Goal: Communication & Community: Answer question/provide support

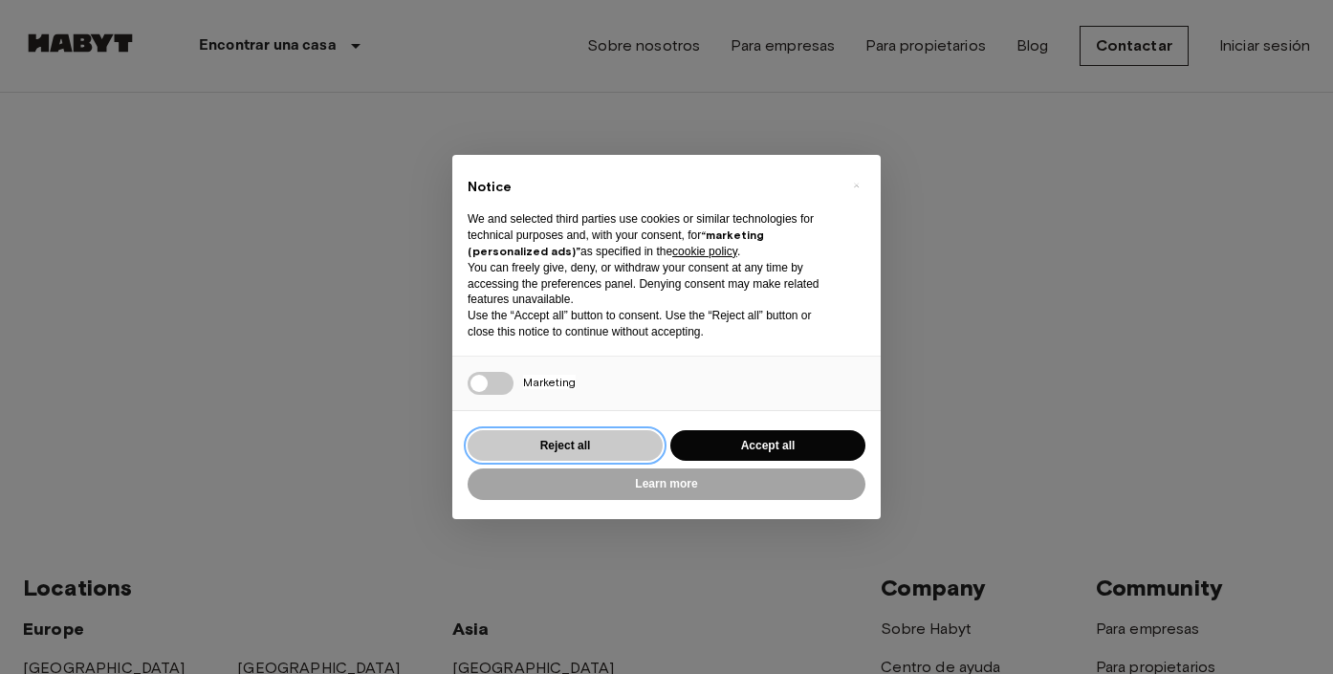
click at [585, 448] on button "Reject all" at bounding box center [565, 446] width 195 height 32
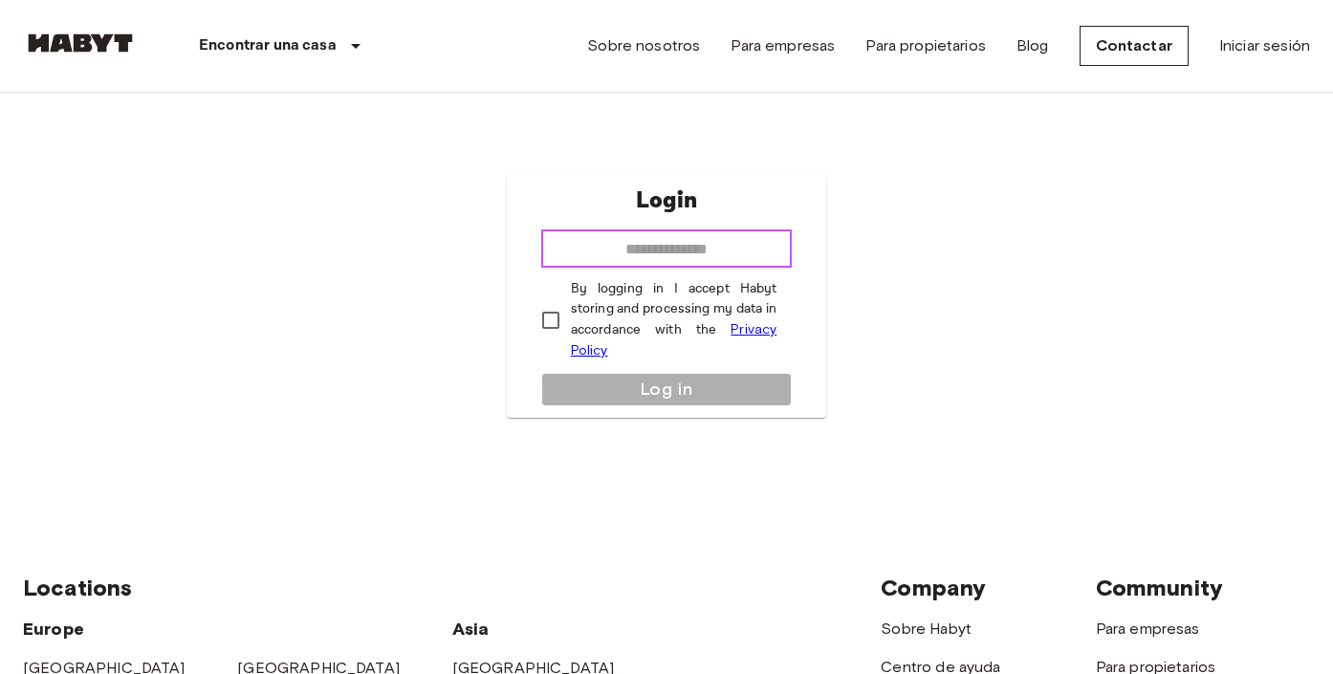
click at [675, 255] on input "email" at bounding box center [667, 249] width 252 height 38
type input "**********"
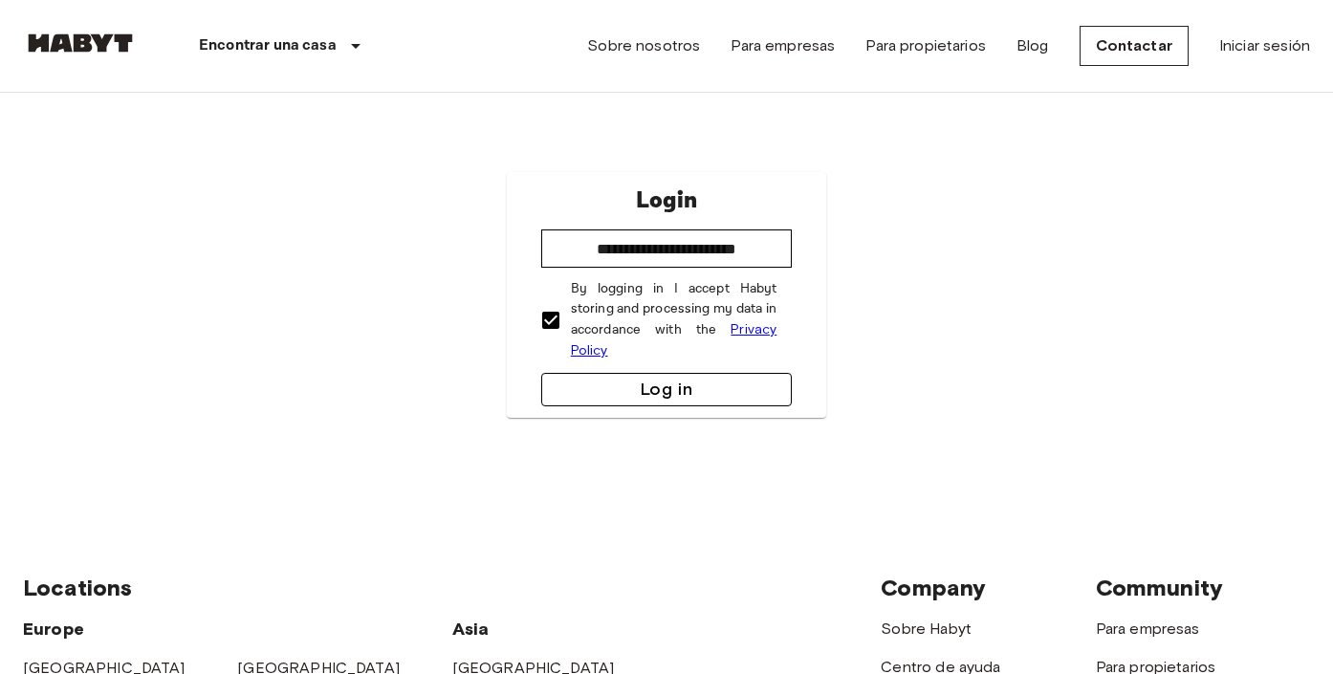
click at [699, 385] on button "Log in" at bounding box center [667, 389] width 252 height 33
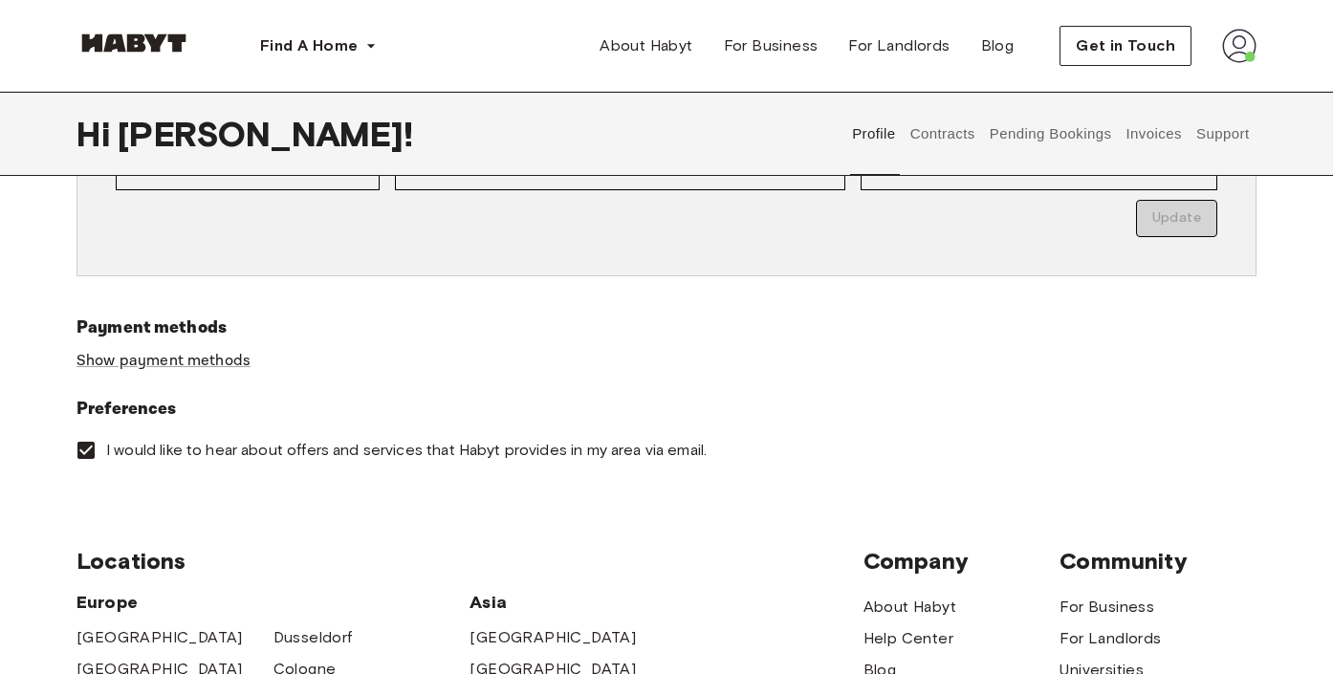
scroll to position [485, 0]
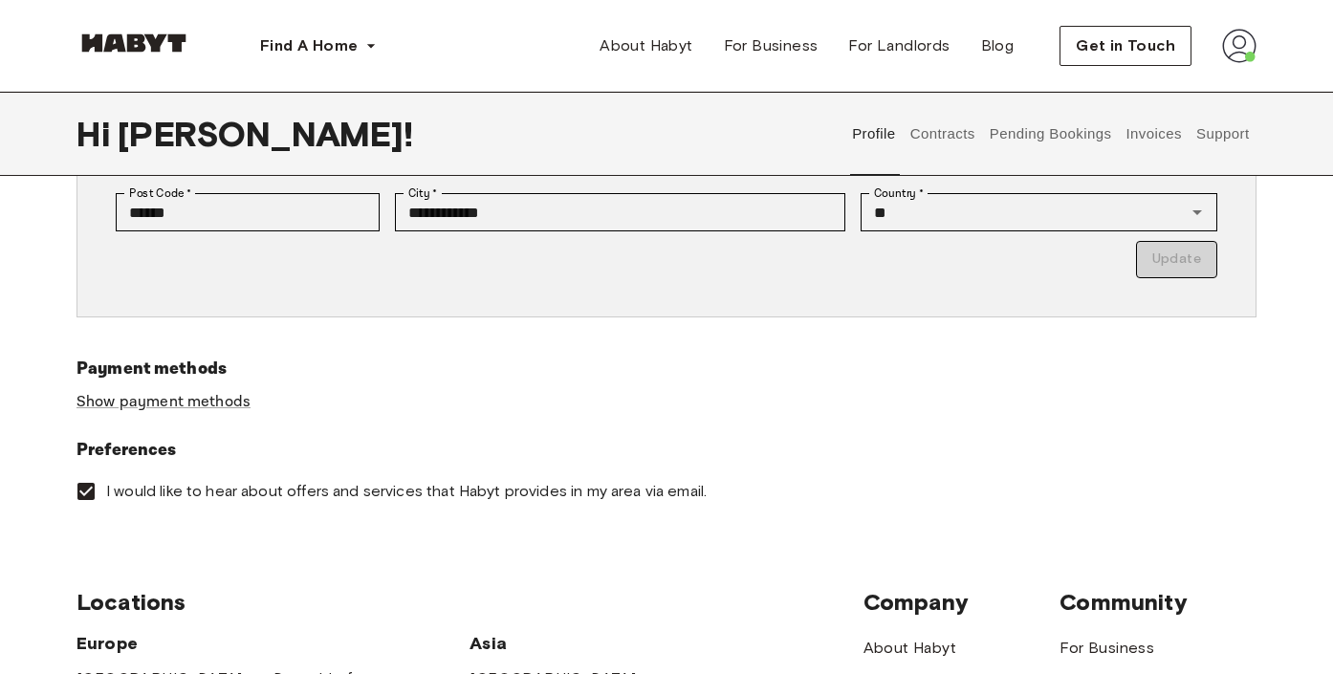
click at [948, 145] on button "Contracts" at bounding box center [943, 134] width 70 height 84
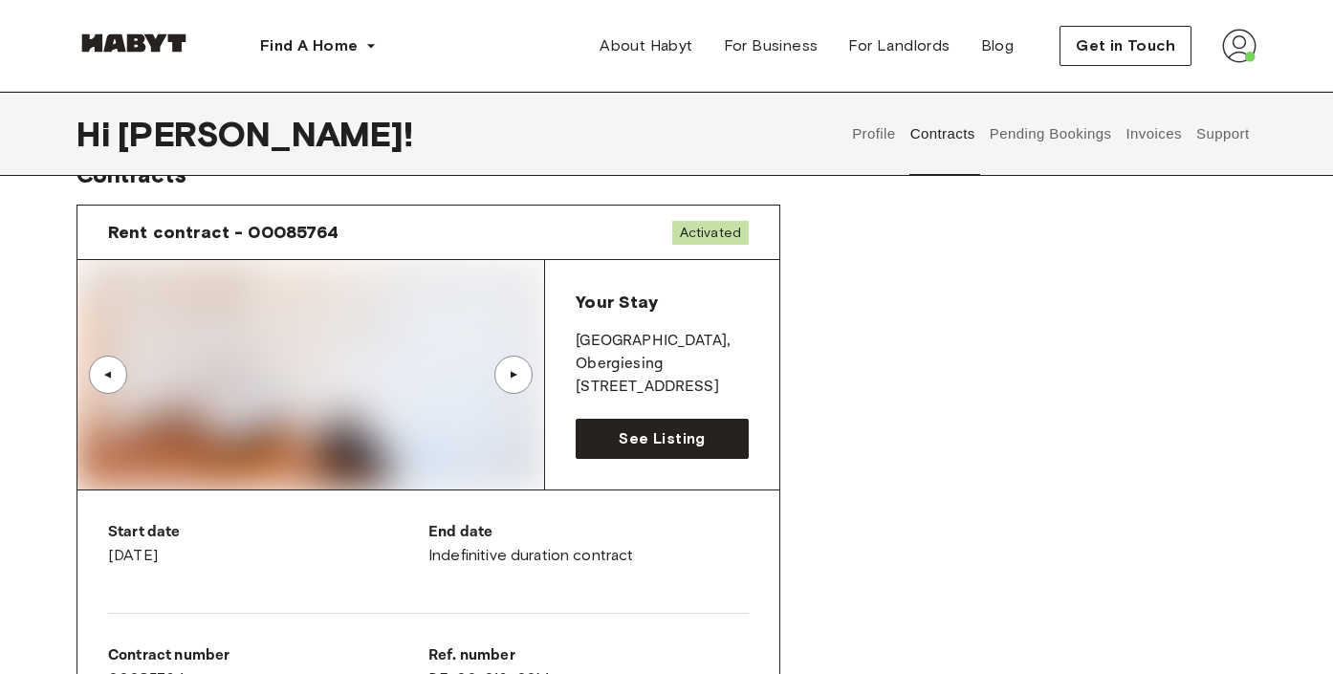
scroll to position [42, 0]
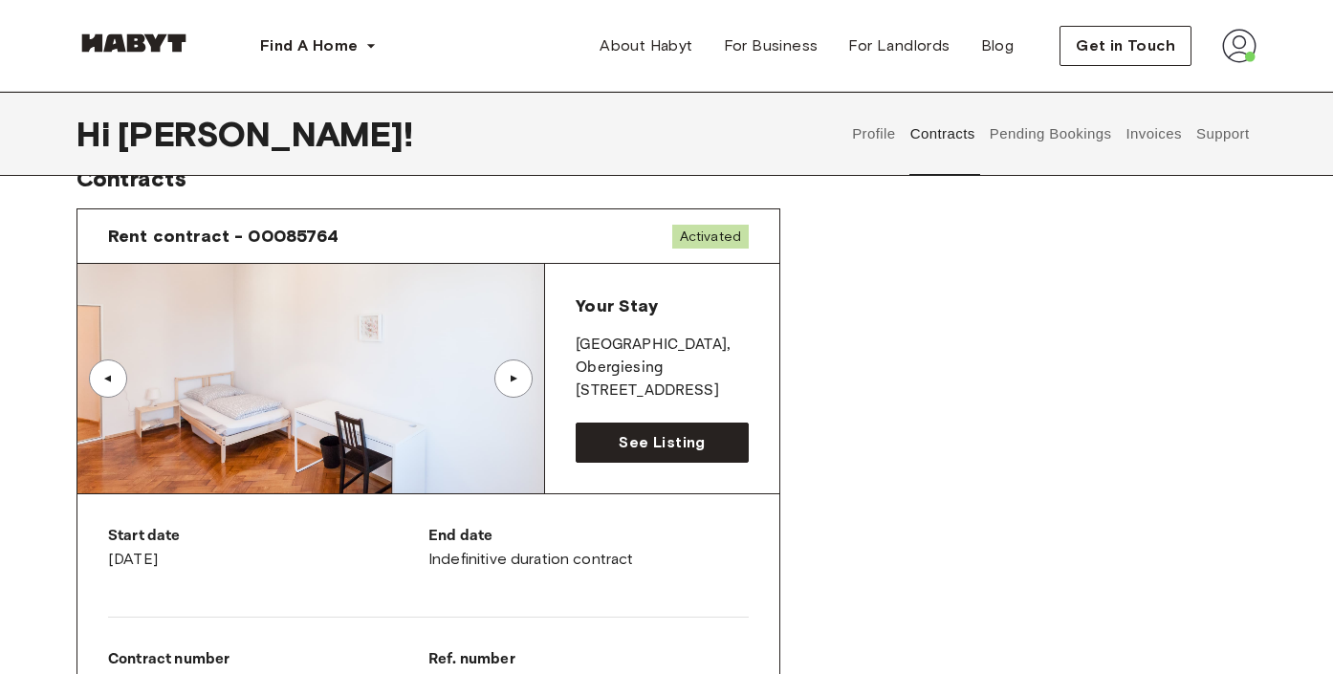
click at [496, 385] on div "▲" at bounding box center [513, 379] width 38 height 38
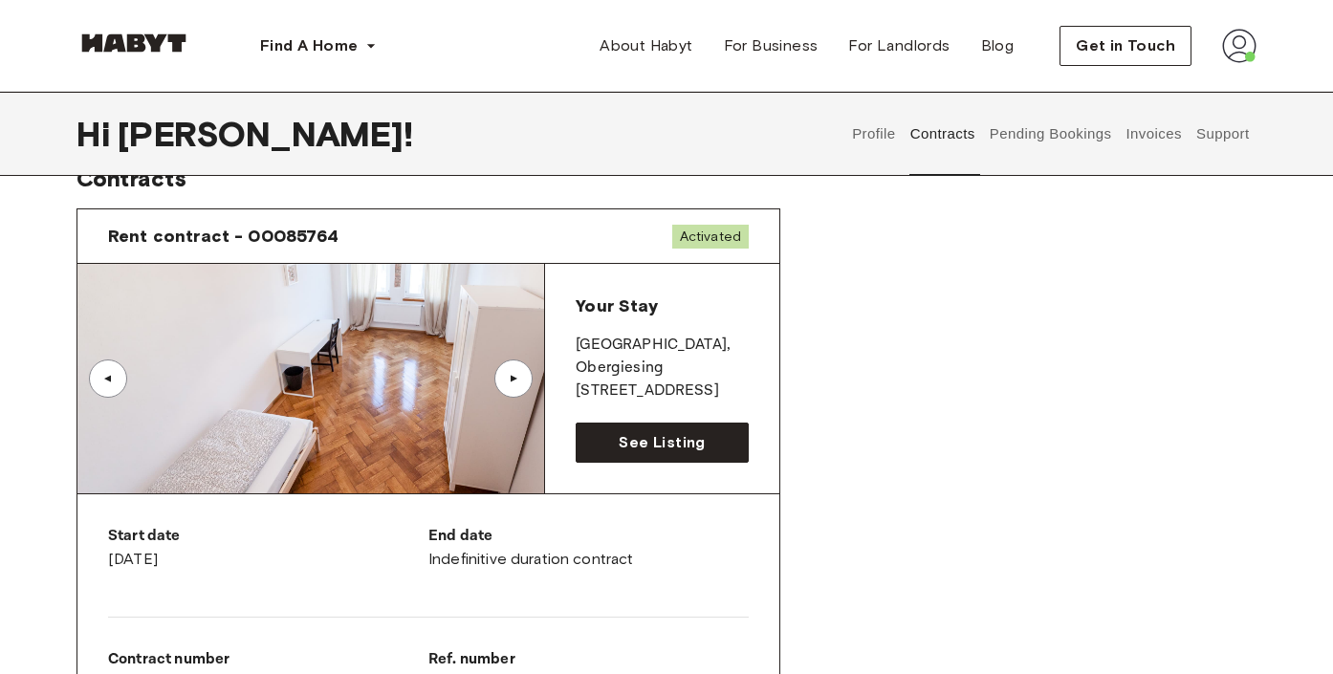
click at [513, 378] on div "▲" at bounding box center [513, 378] width 19 height 11
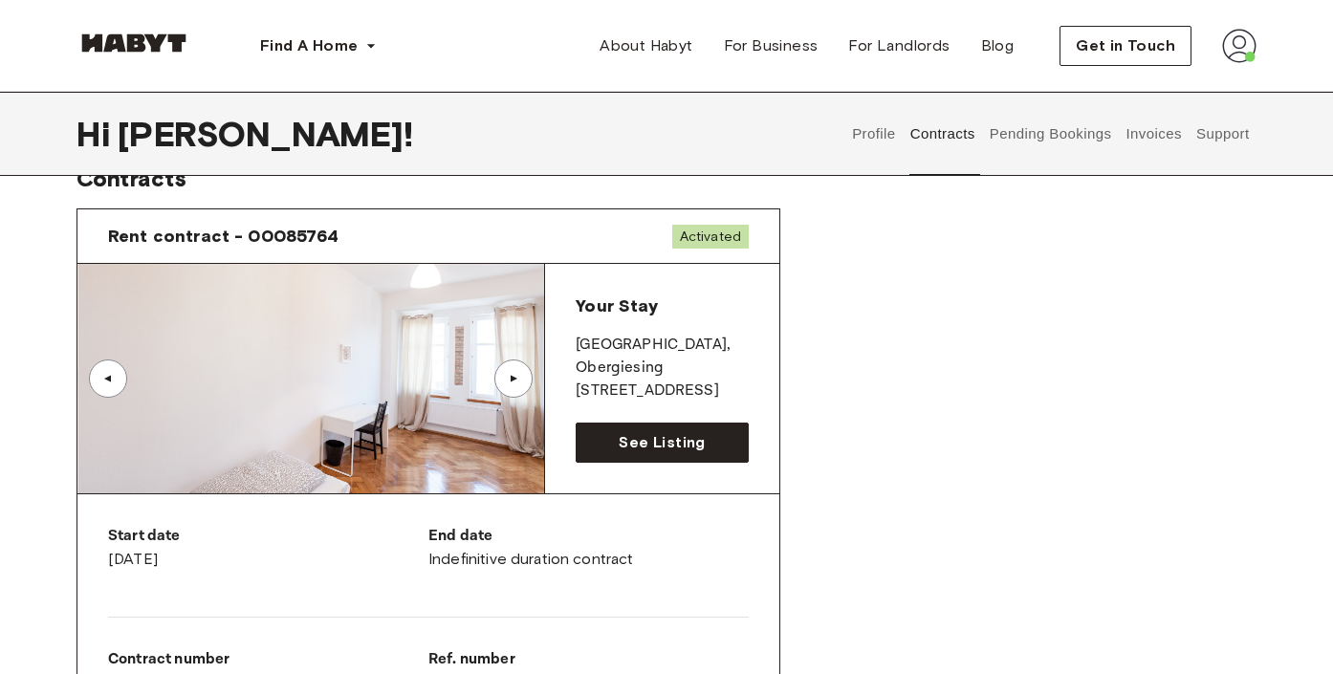
click at [513, 378] on div "▲" at bounding box center [513, 378] width 19 height 11
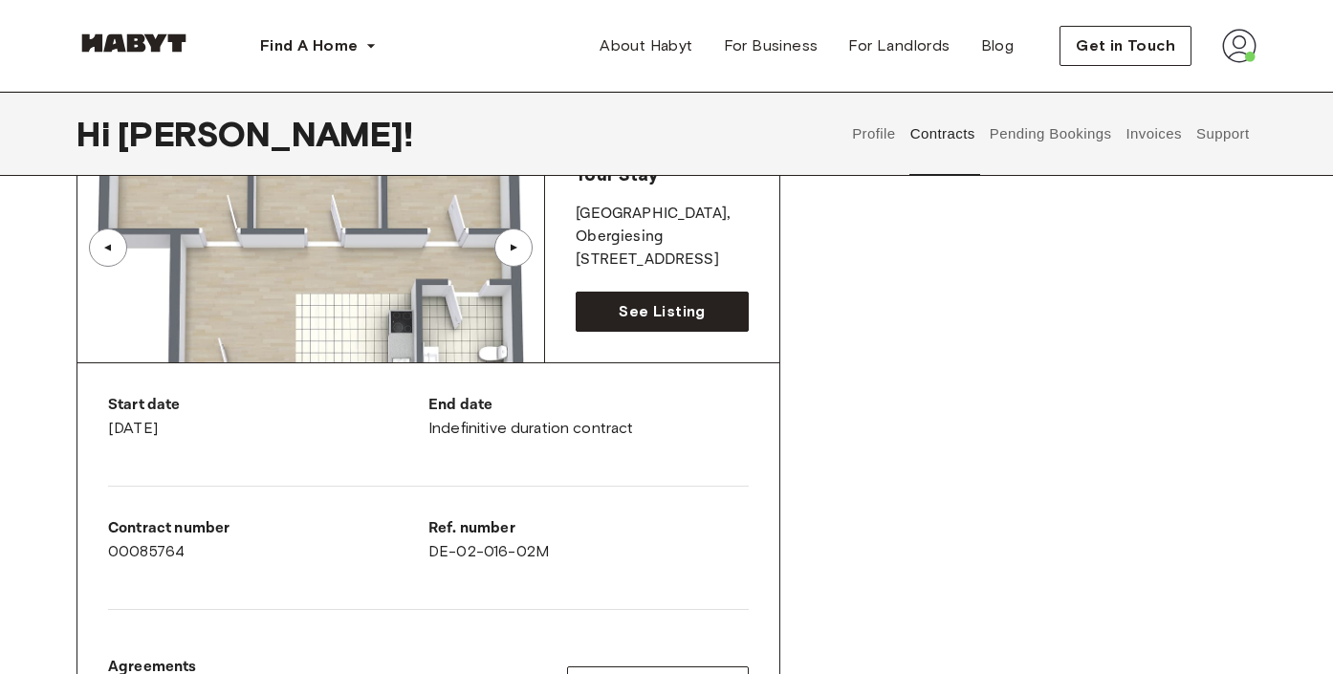
scroll to position [0, 0]
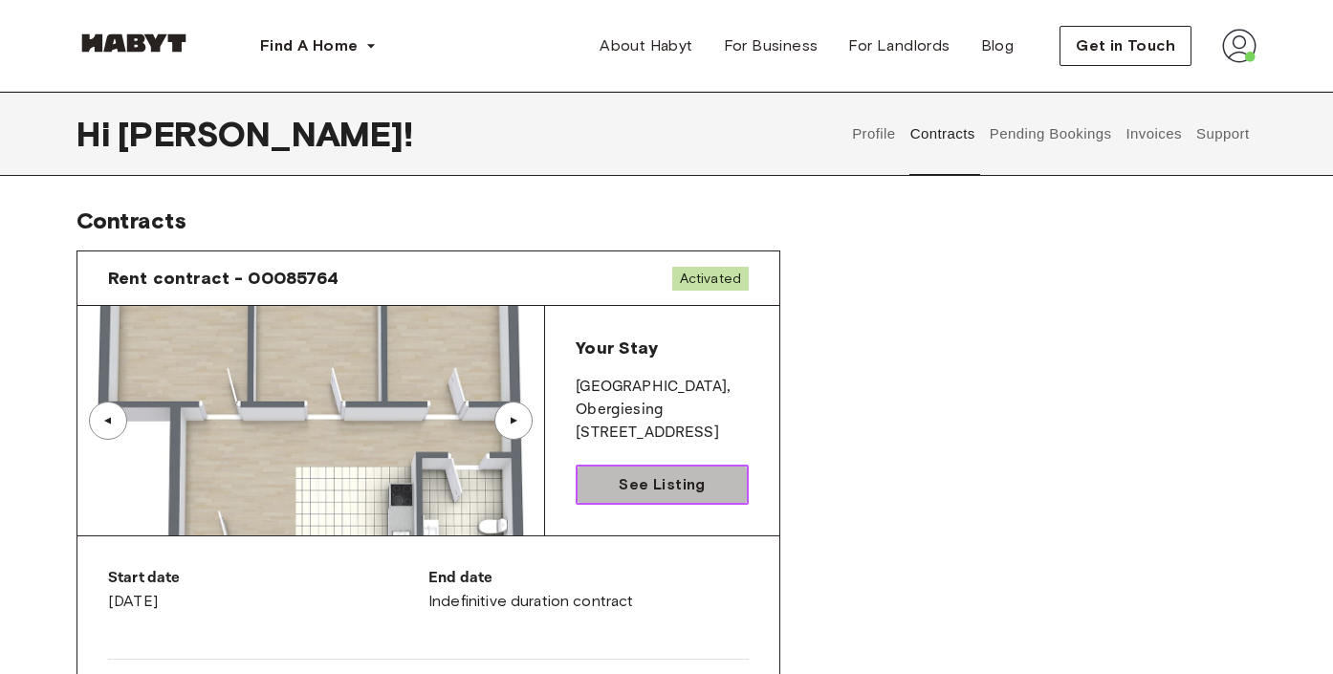
click at [657, 501] on link "See Listing" at bounding box center [662, 485] width 173 height 40
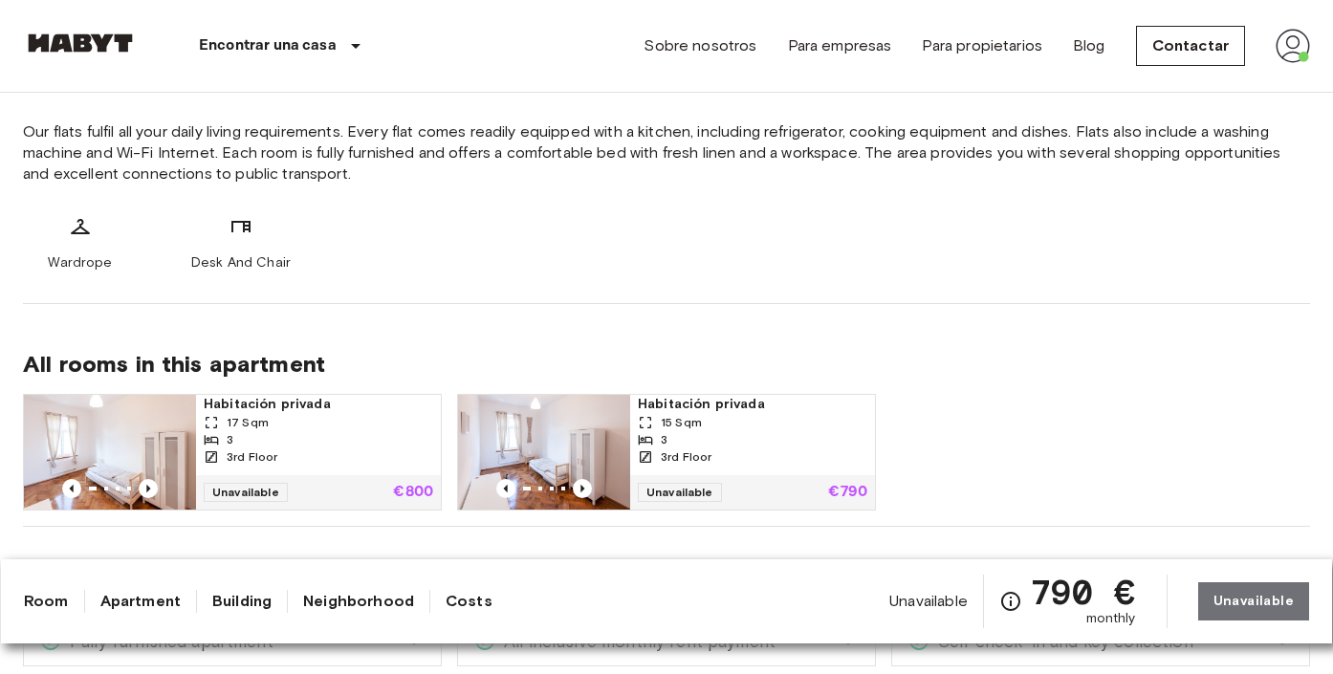
scroll to position [130, 0]
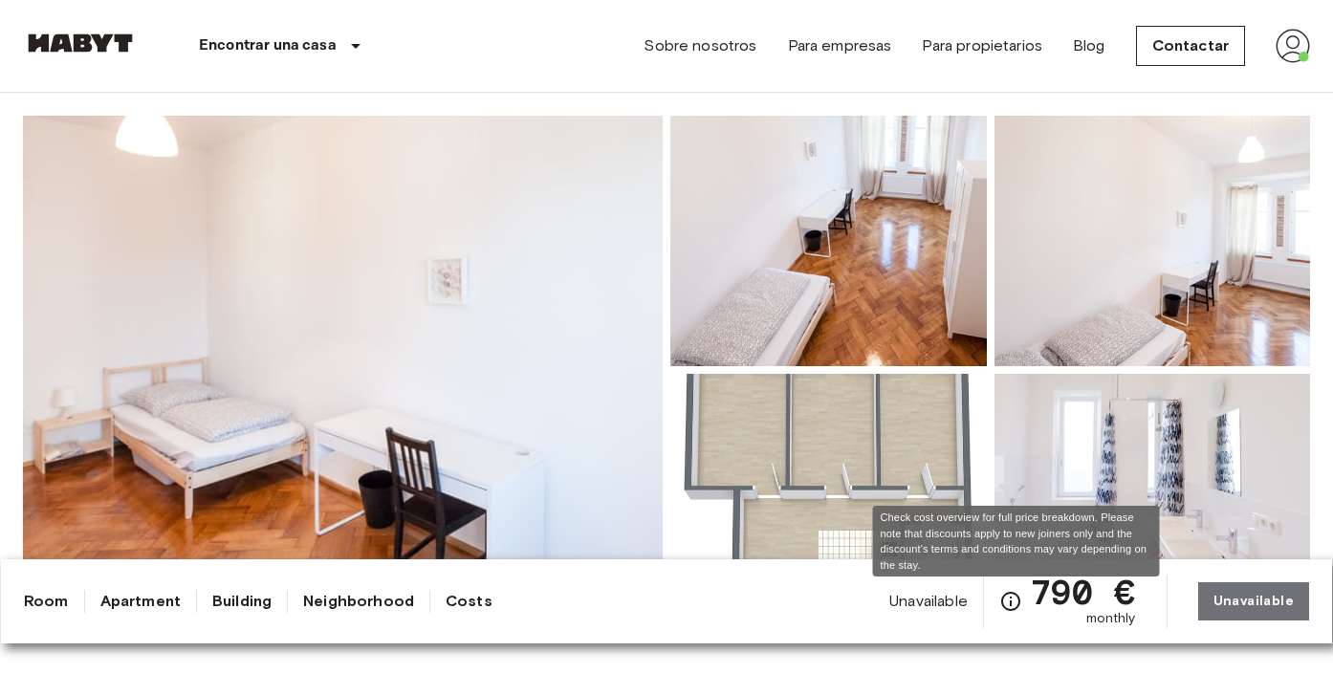
click at [1017, 602] on icon "Check cost overview for full price breakdown. Please note that discounts apply …" at bounding box center [1010, 601] width 23 height 23
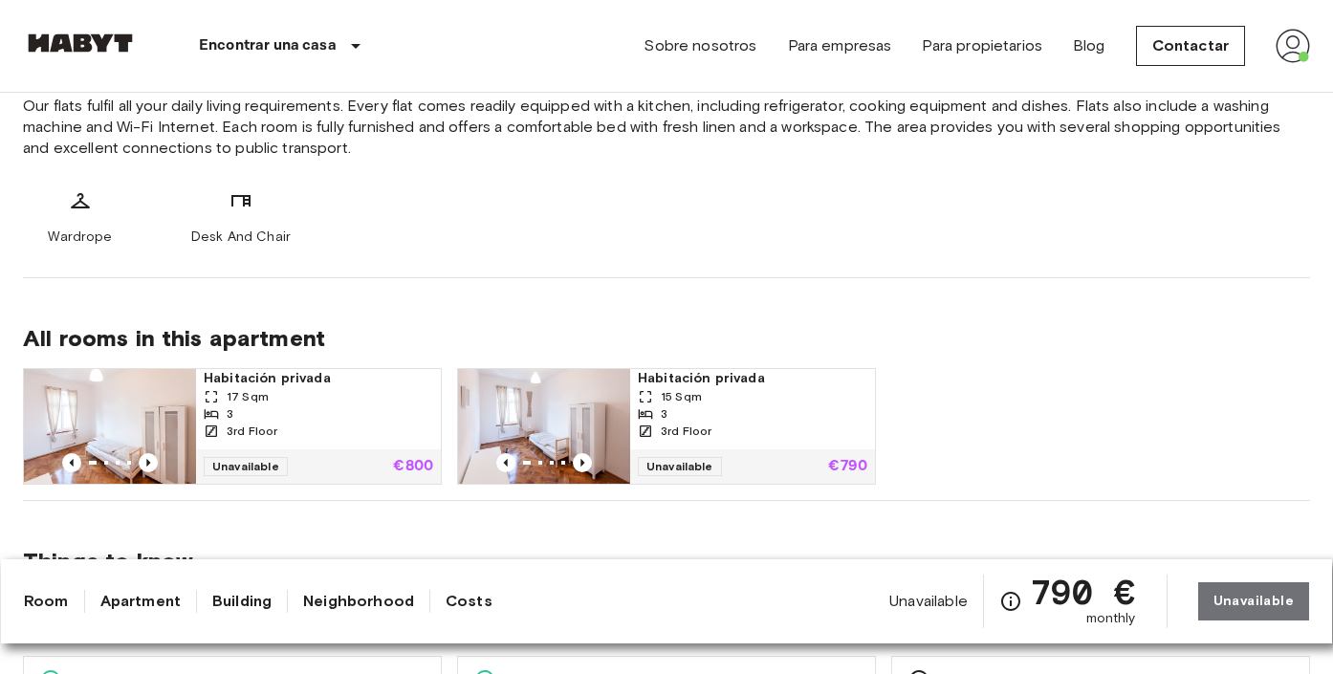
scroll to position [806, 0]
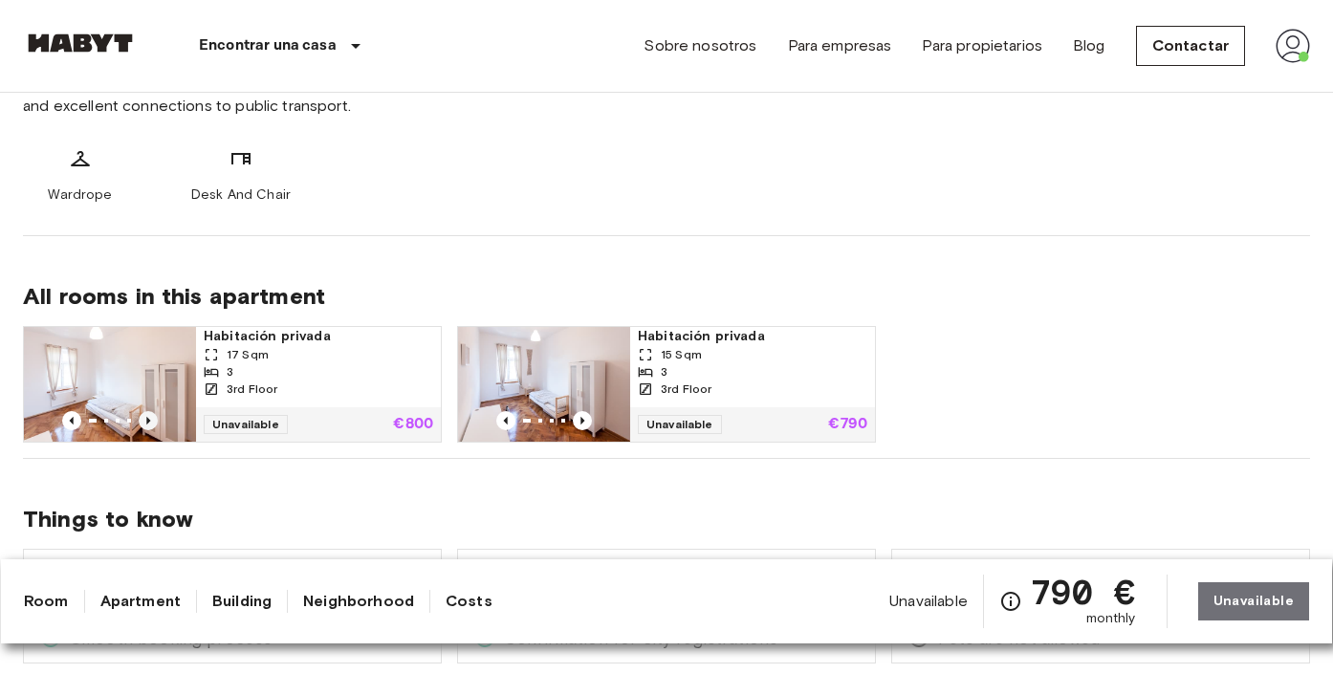
click at [147, 419] on icon "Previous image" at bounding box center [148, 421] width 4 height 8
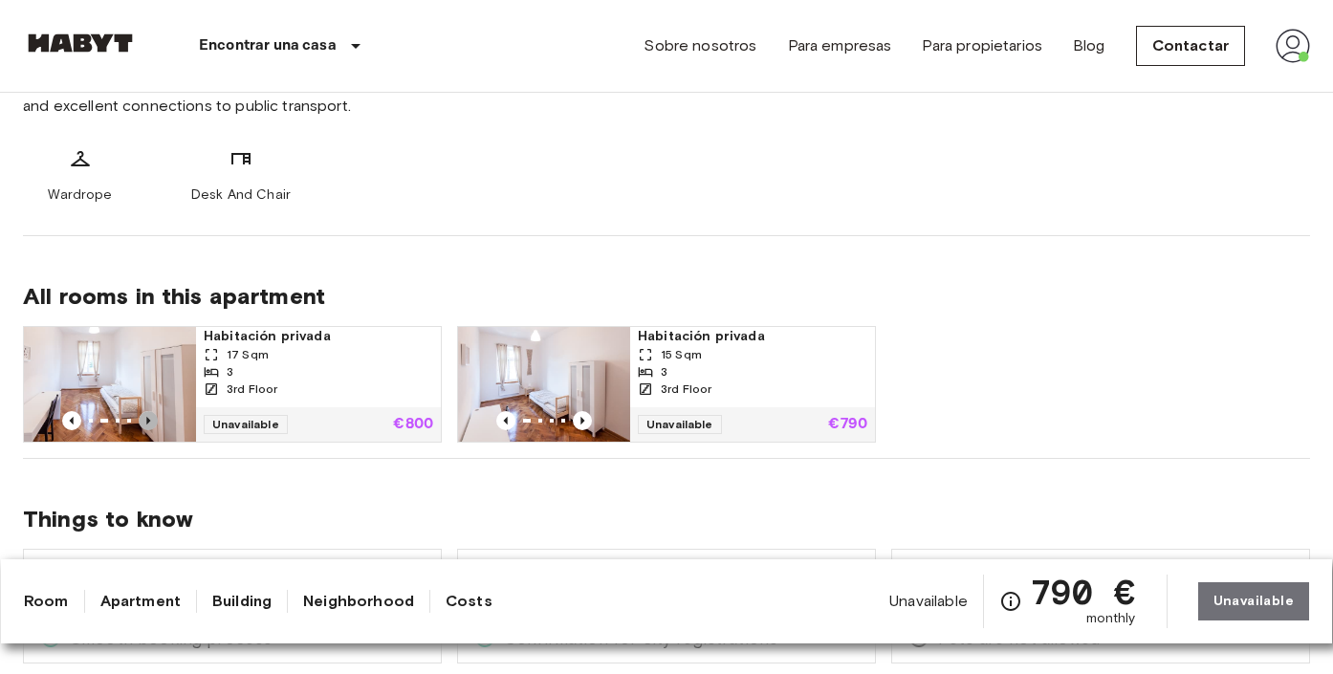
click at [147, 419] on icon "Previous image" at bounding box center [148, 421] width 4 height 8
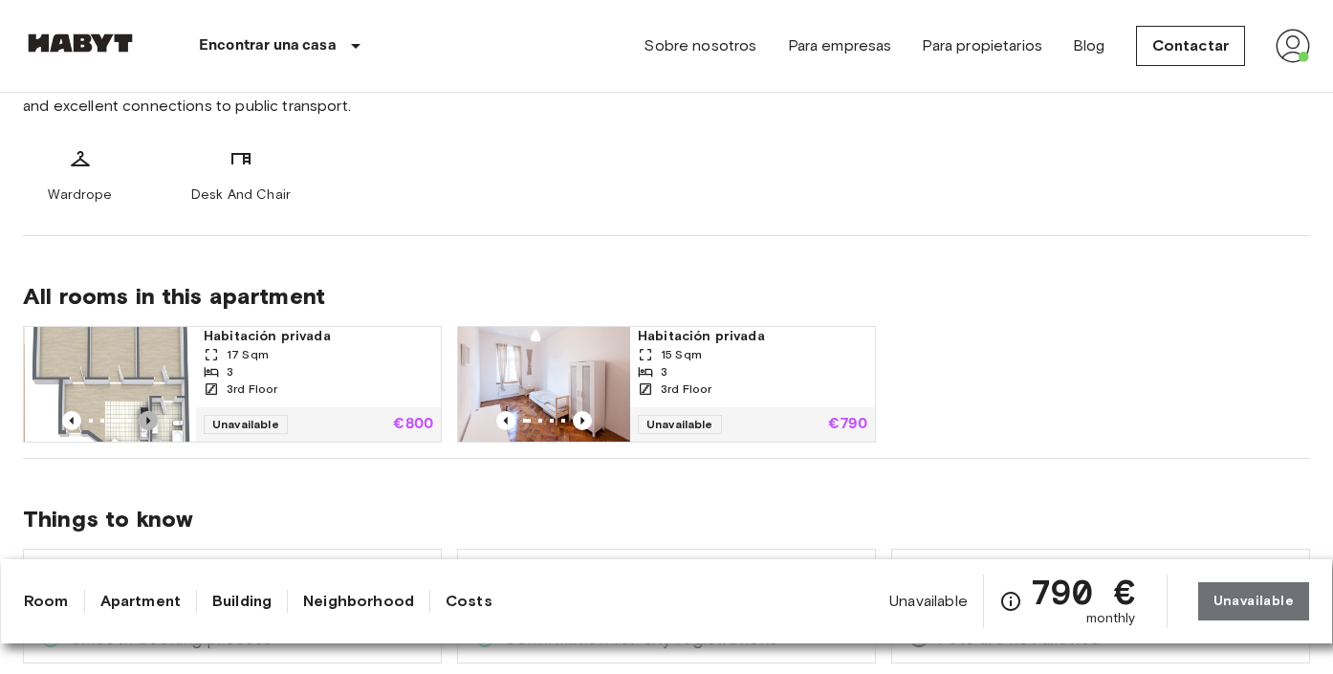
click at [147, 419] on icon "Previous image" at bounding box center [148, 421] width 4 height 8
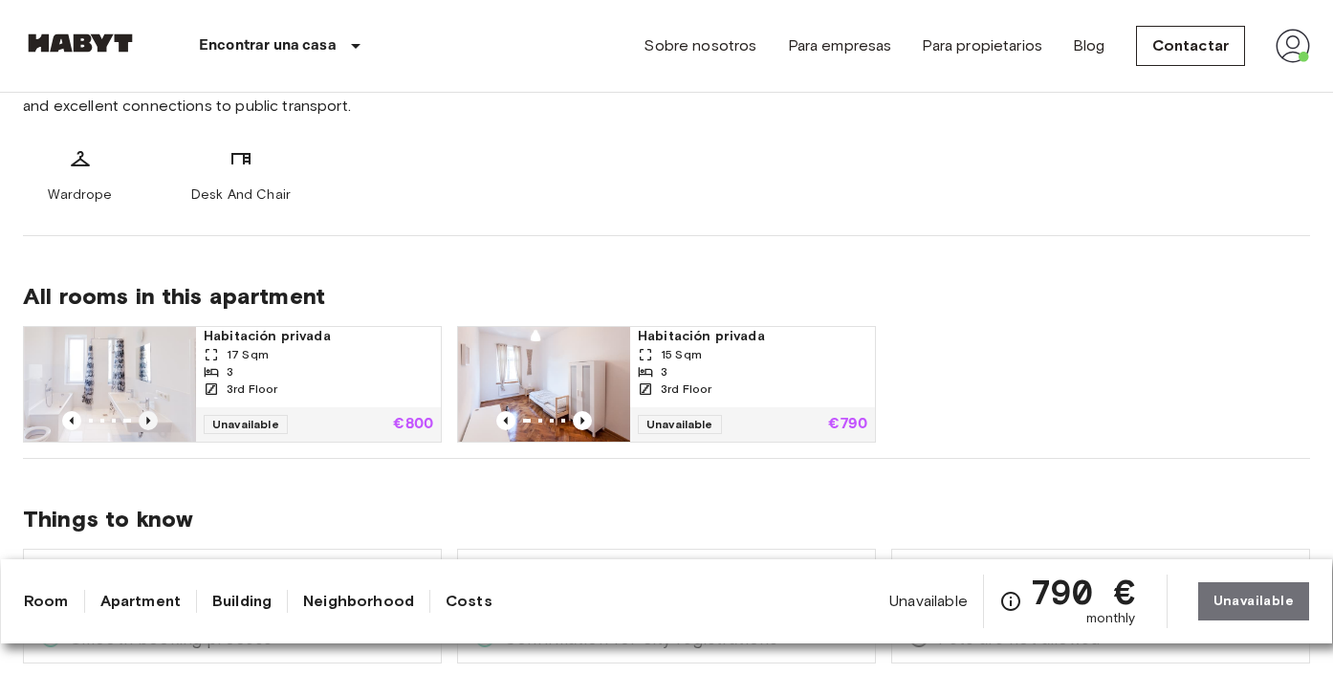
click at [147, 419] on icon "Previous image" at bounding box center [148, 421] width 4 height 8
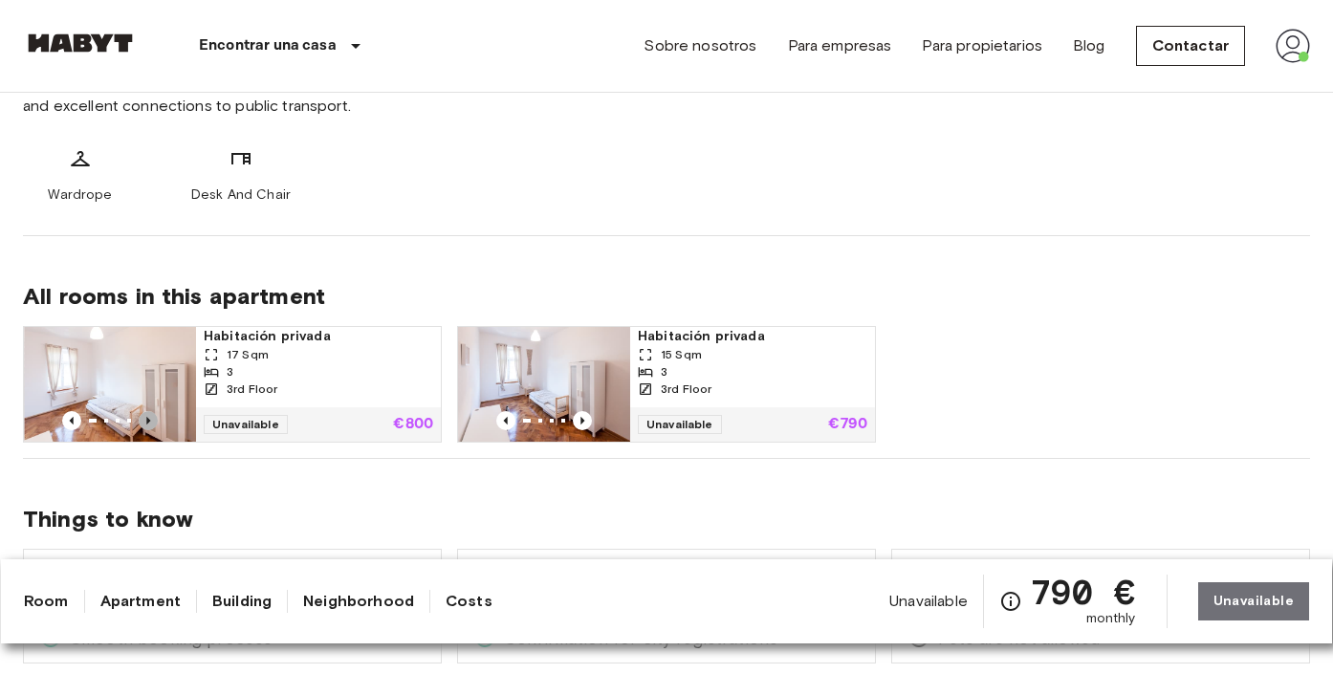
click at [147, 419] on icon "Previous image" at bounding box center [148, 421] width 4 height 8
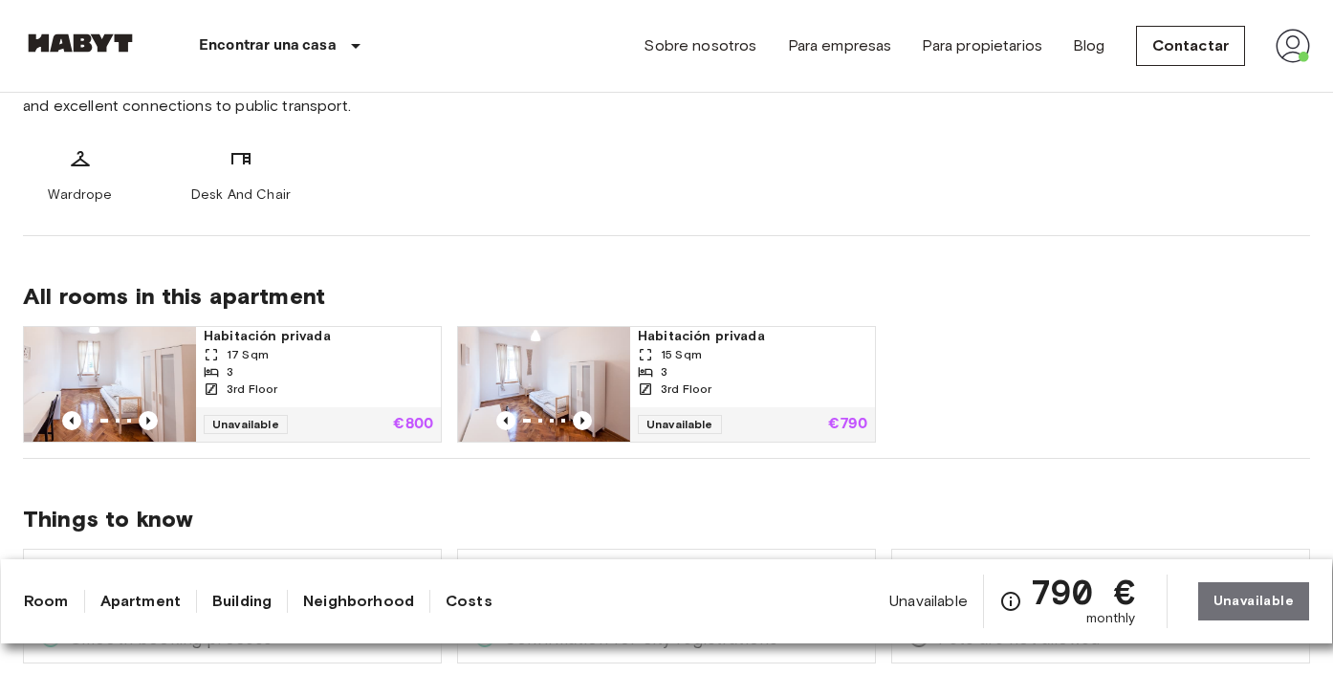
click at [142, 367] on img at bounding box center [110, 384] width 172 height 115
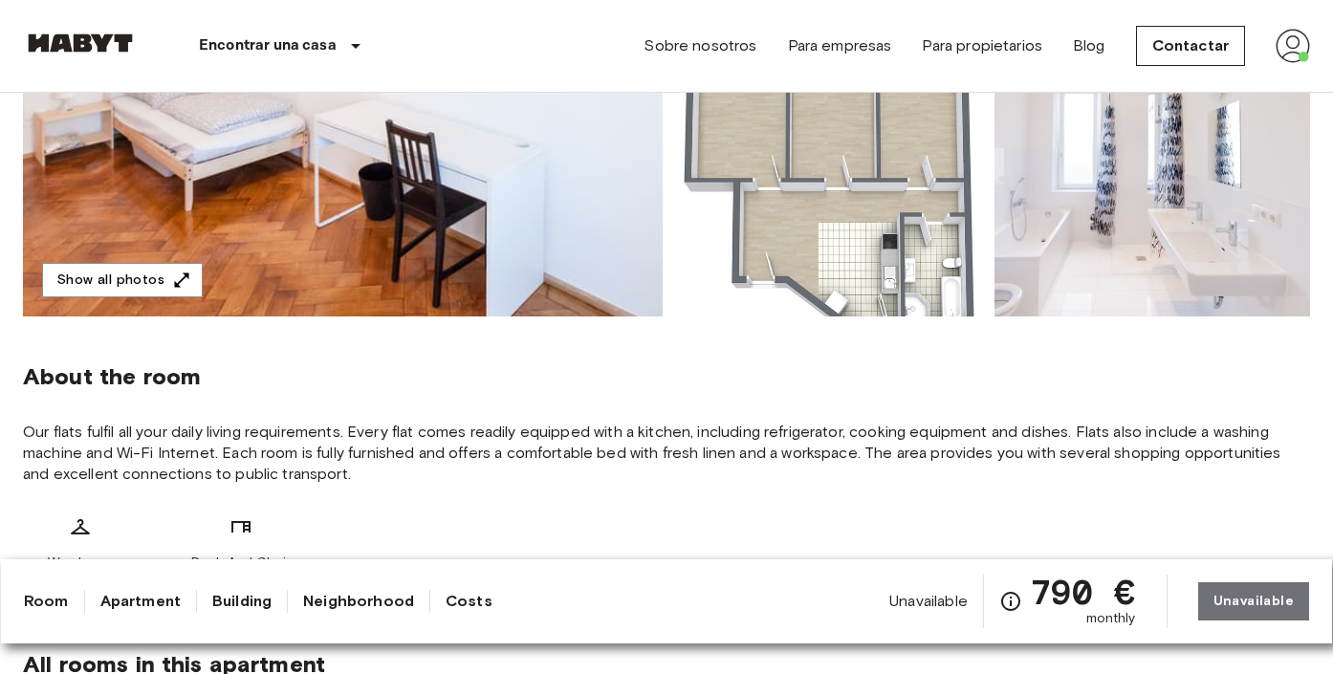
scroll to position [346, 0]
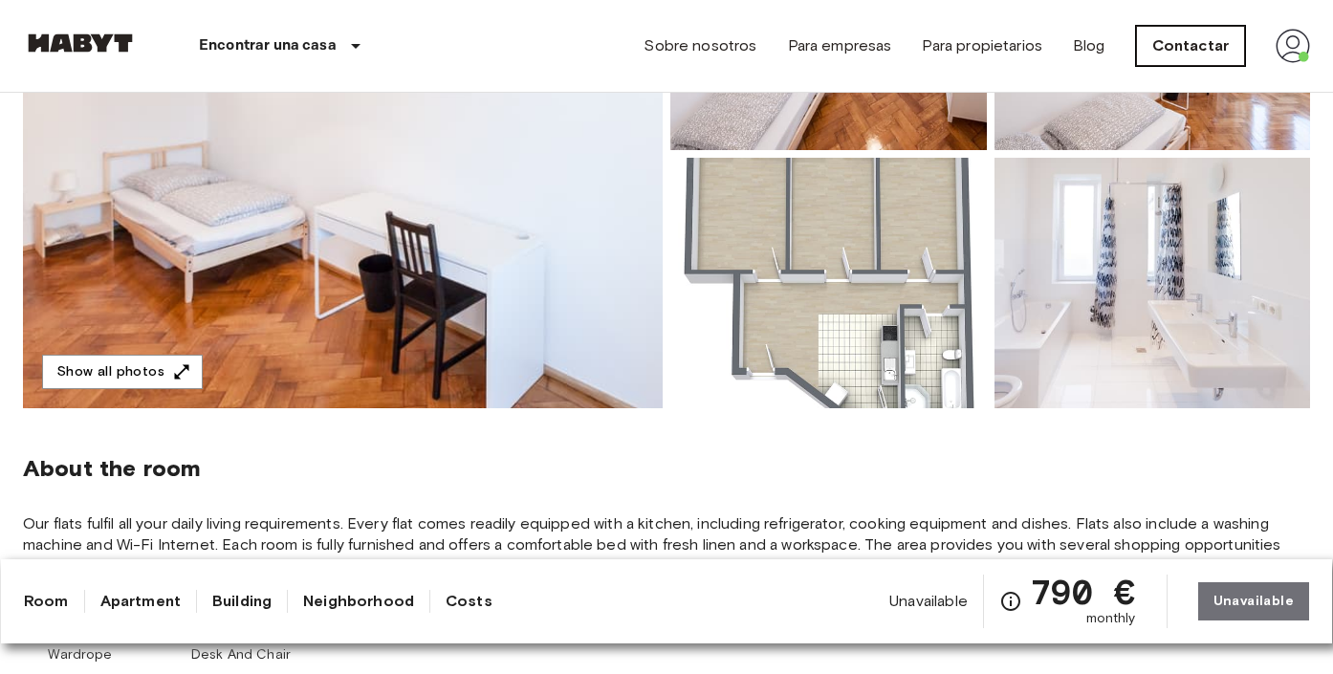
click at [1190, 39] on link "Contactar" at bounding box center [1190, 46] width 109 height 40
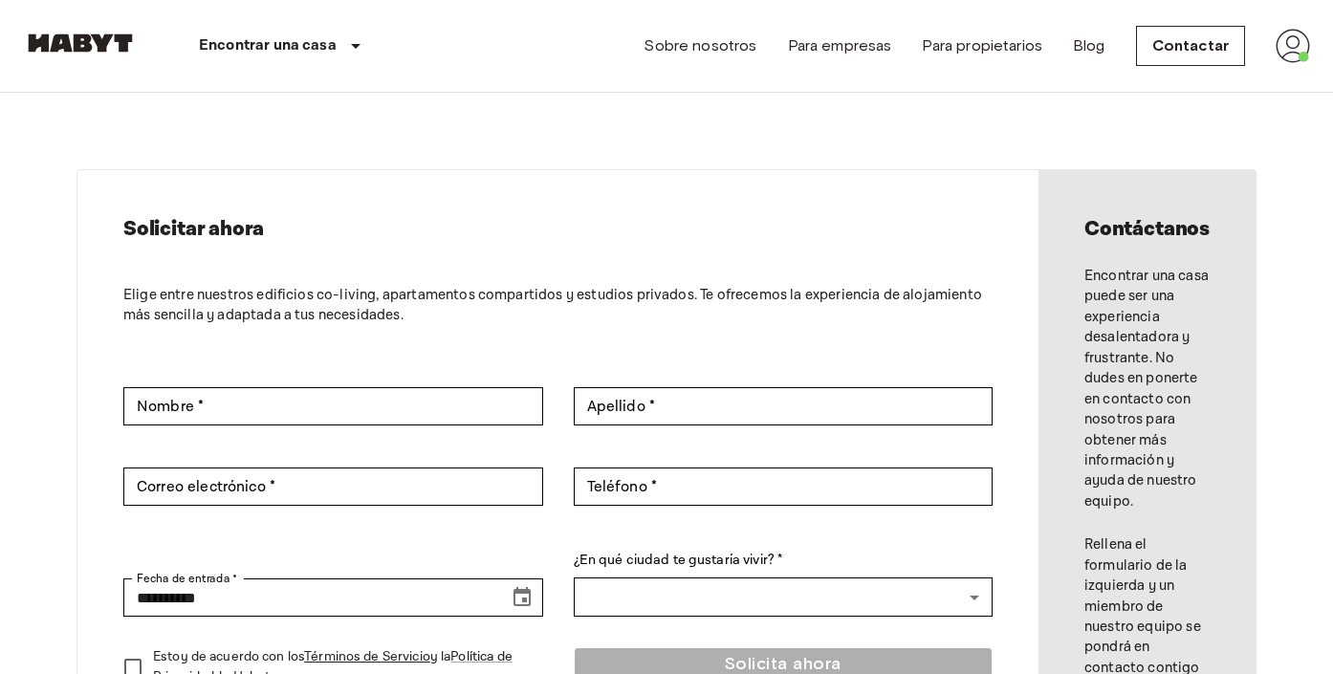
click at [977, 66] on div "Sobre nosotros Para empresas Para propietarios Blog Contactar" at bounding box center [977, 46] width 667 height 92
click at [976, 48] on link "Para propietarios" at bounding box center [982, 45] width 121 height 23
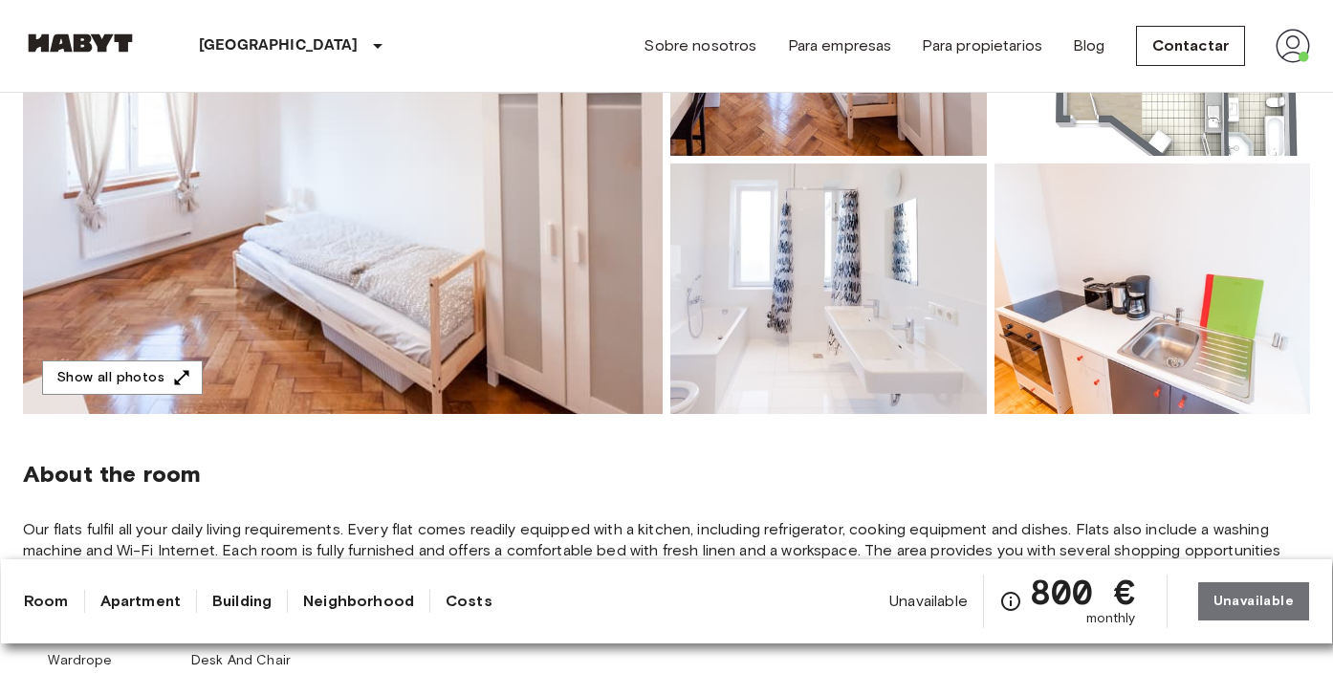
click at [590, 318] on img at bounding box center [343, 159] width 640 height 509
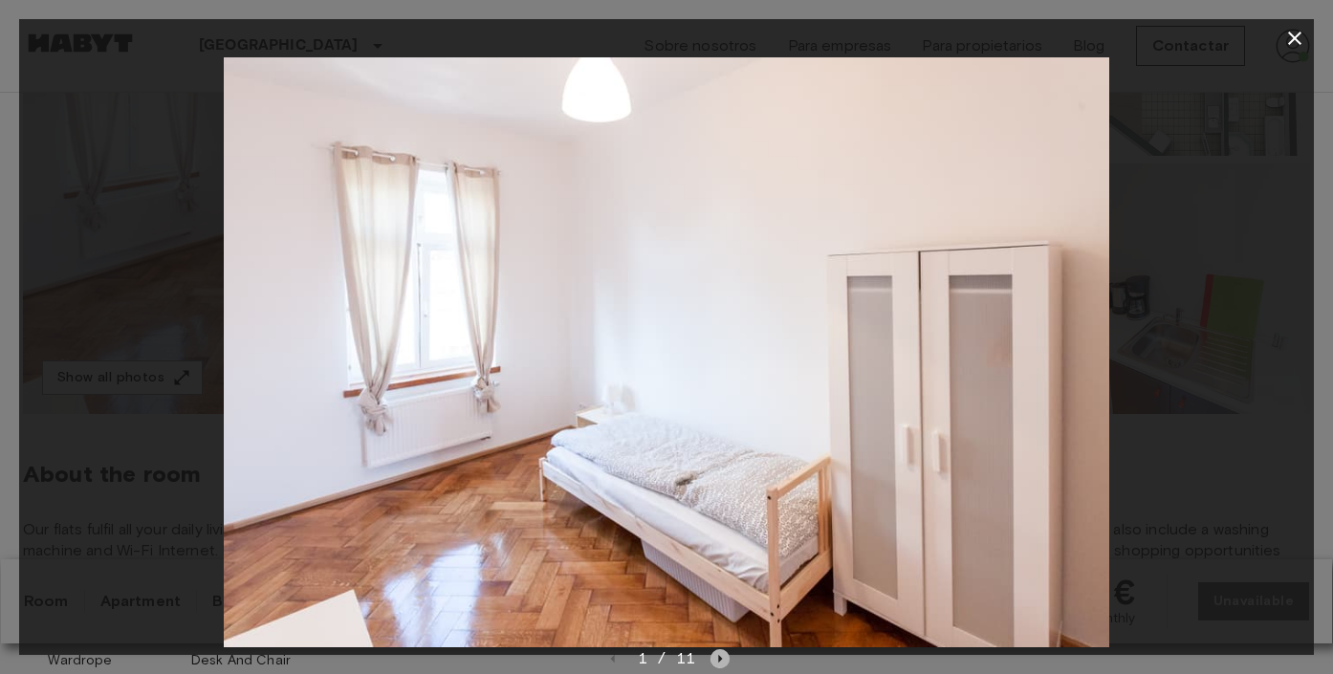
click at [720, 659] on icon "Next image" at bounding box center [721, 659] width 4 height 8
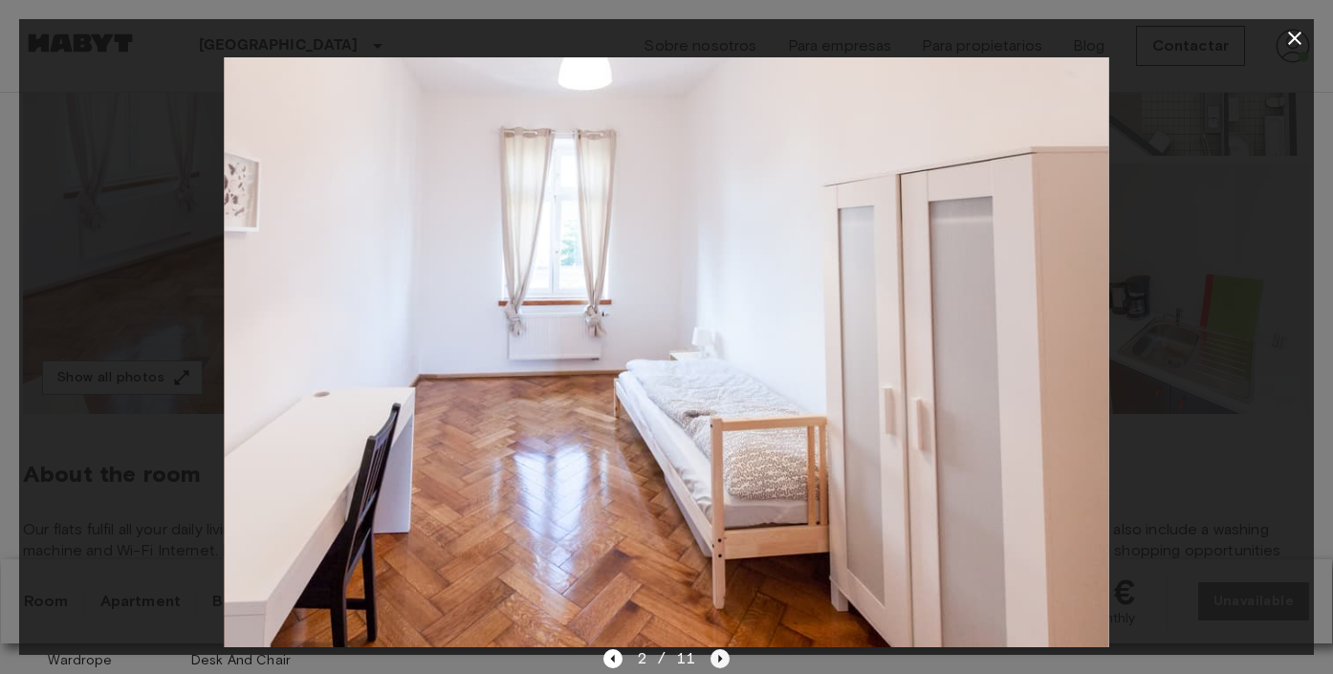
click at [720, 659] on icon "Next image" at bounding box center [721, 659] width 4 height 8
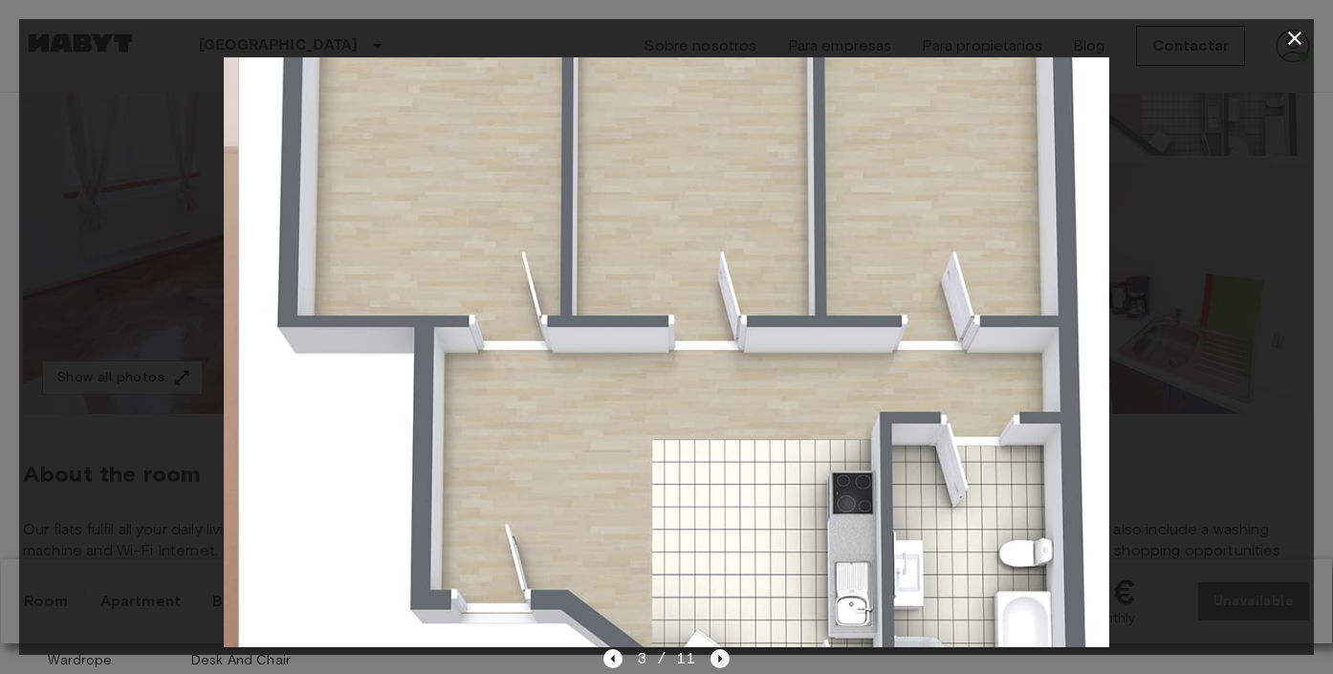
click at [720, 659] on icon "Next image" at bounding box center [721, 659] width 4 height 8
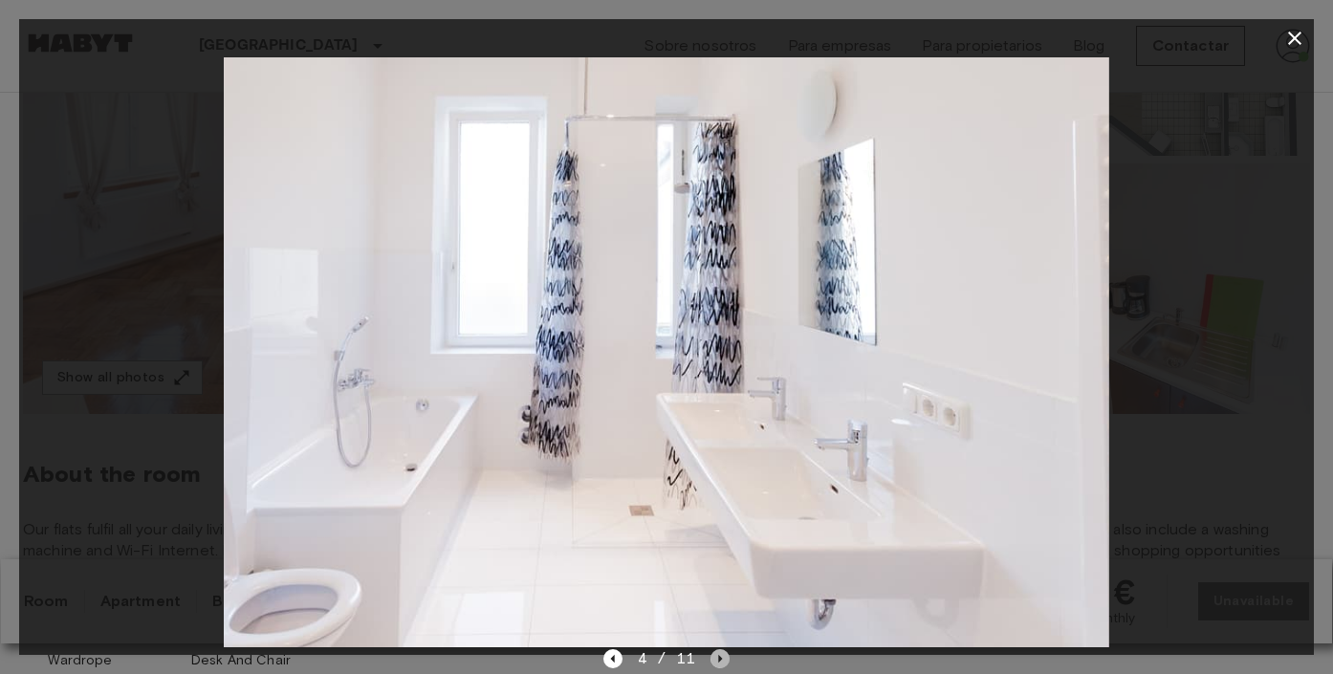
click at [720, 659] on icon "Next image" at bounding box center [721, 659] width 4 height 8
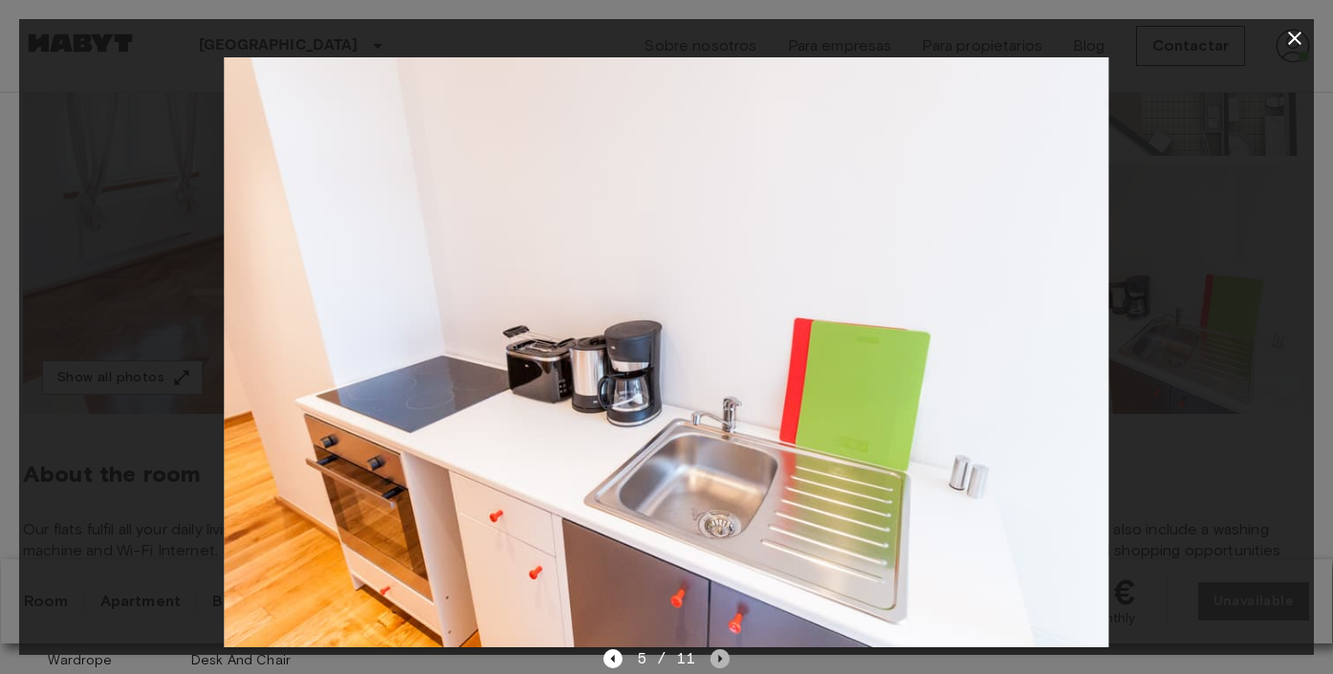
click at [717, 656] on icon "Next image" at bounding box center [720, 658] width 19 height 19
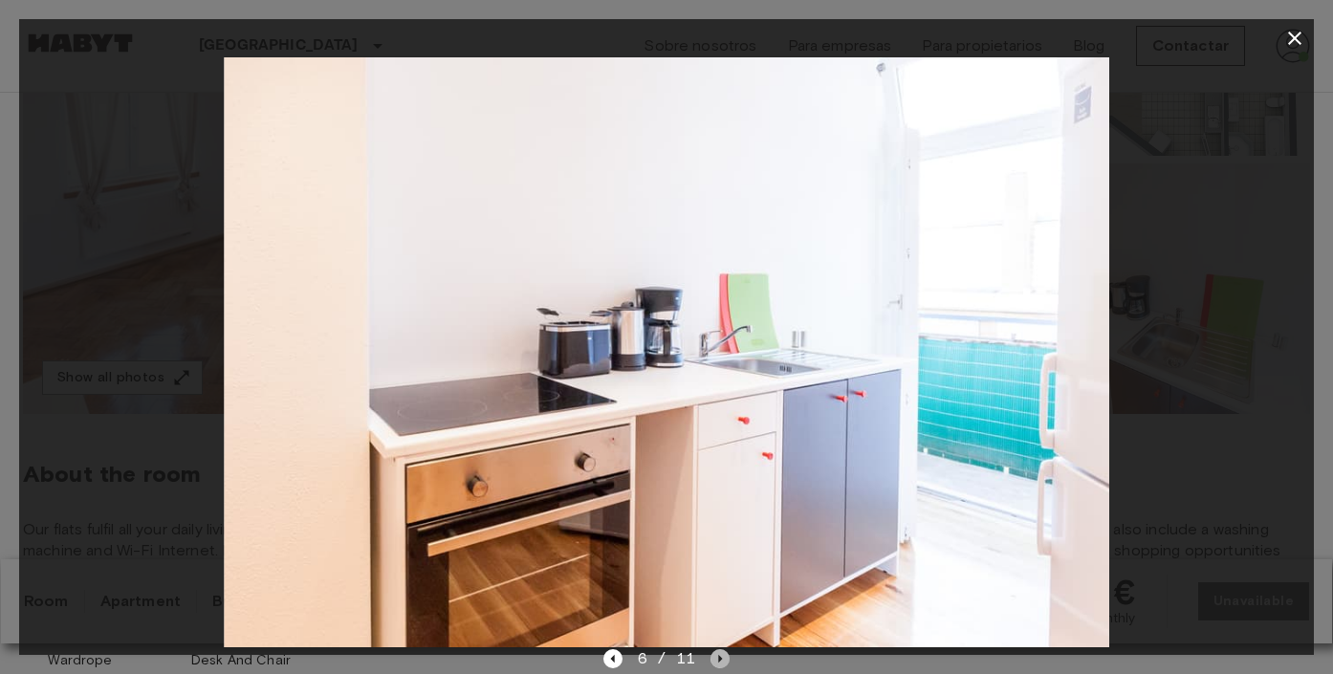
click at [717, 656] on icon "Next image" at bounding box center [720, 658] width 19 height 19
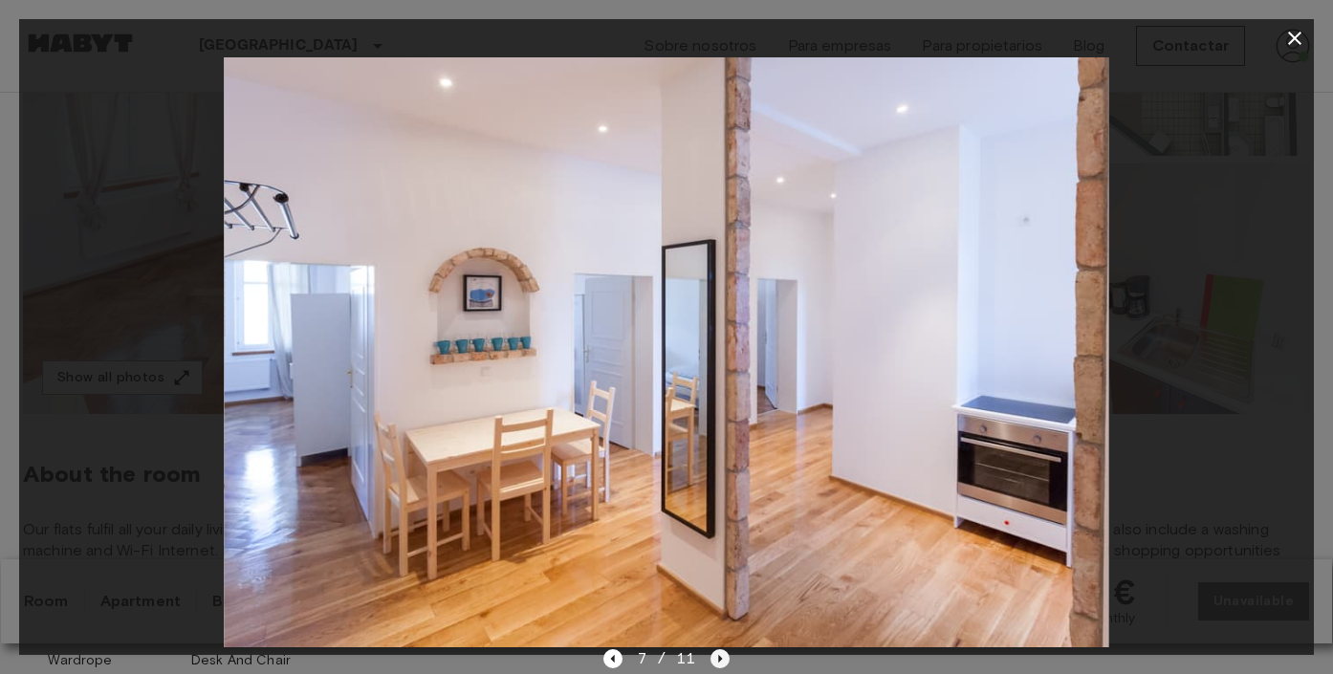
click at [727, 661] on icon "Next image" at bounding box center [720, 658] width 19 height 19
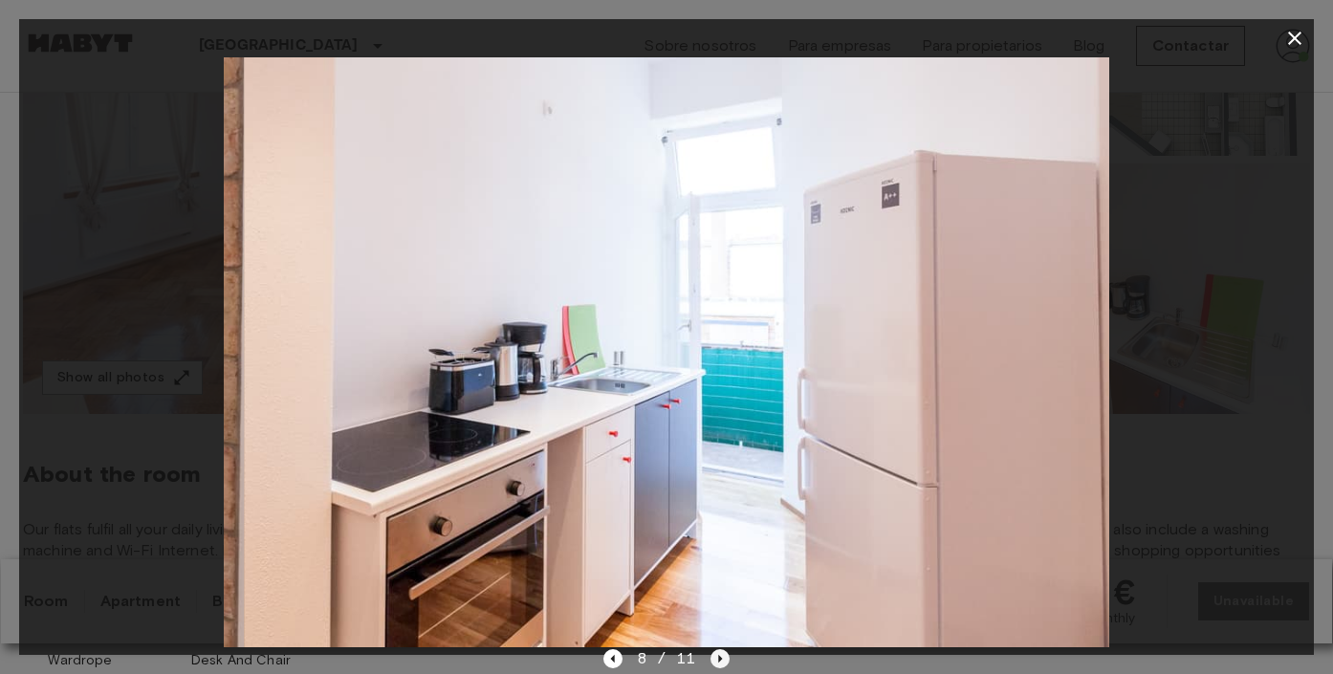
click at [727, 661] on icon "Next image" at bounding box center [720, 658] width 19 height 19
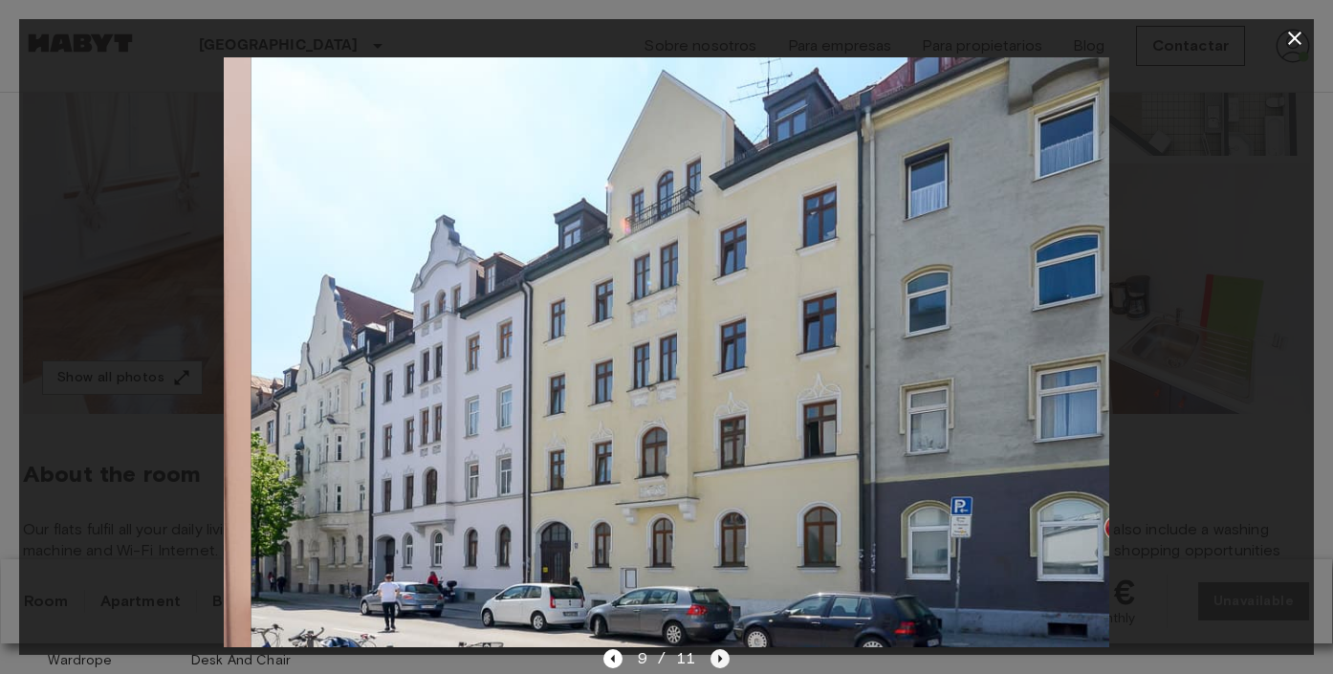
click at [727, 661] on icon "Next image" at bounding box center [720, 658] width 19 height 19
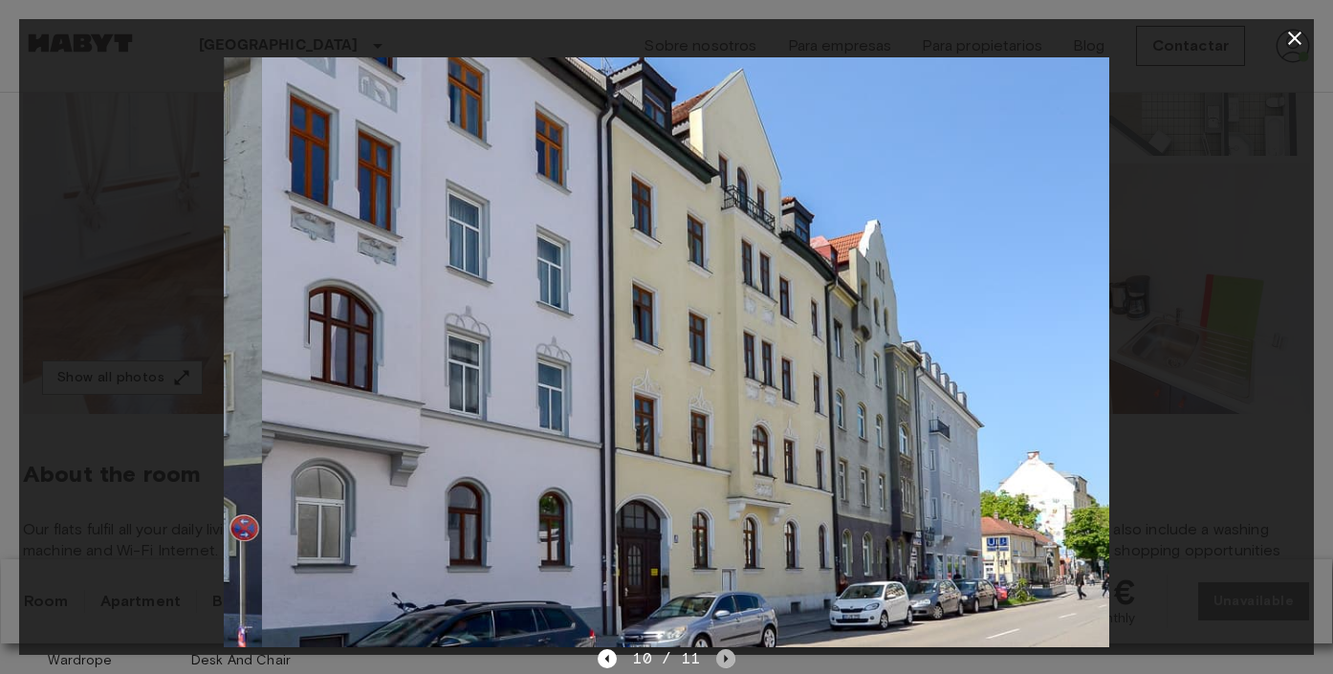
click at [727, 661] on icon "Next image" at bounding box center [725, 658] width 19 height 19
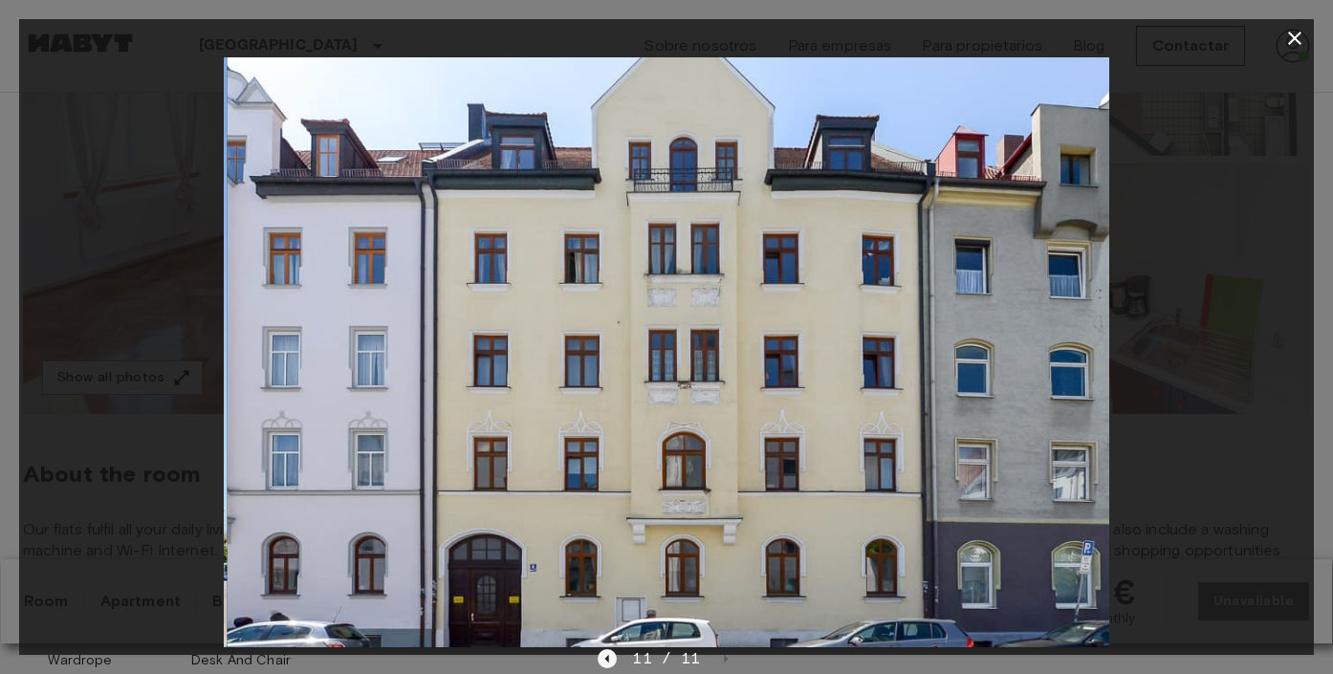
click at [616, 658] on icon "Previous image" at bounding box center [607, 658] width 19 height 19
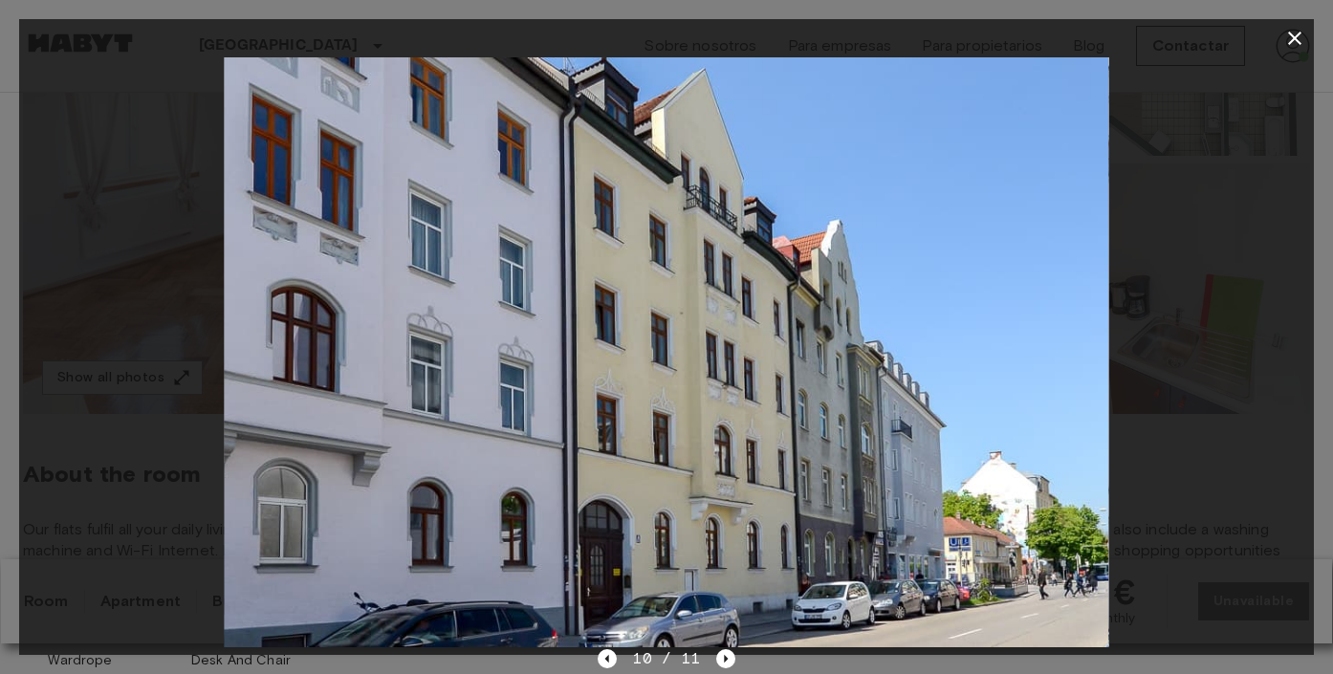
click at [1291, 39] on icon "button" at bounding box center [1294, 38] width 23 height 23
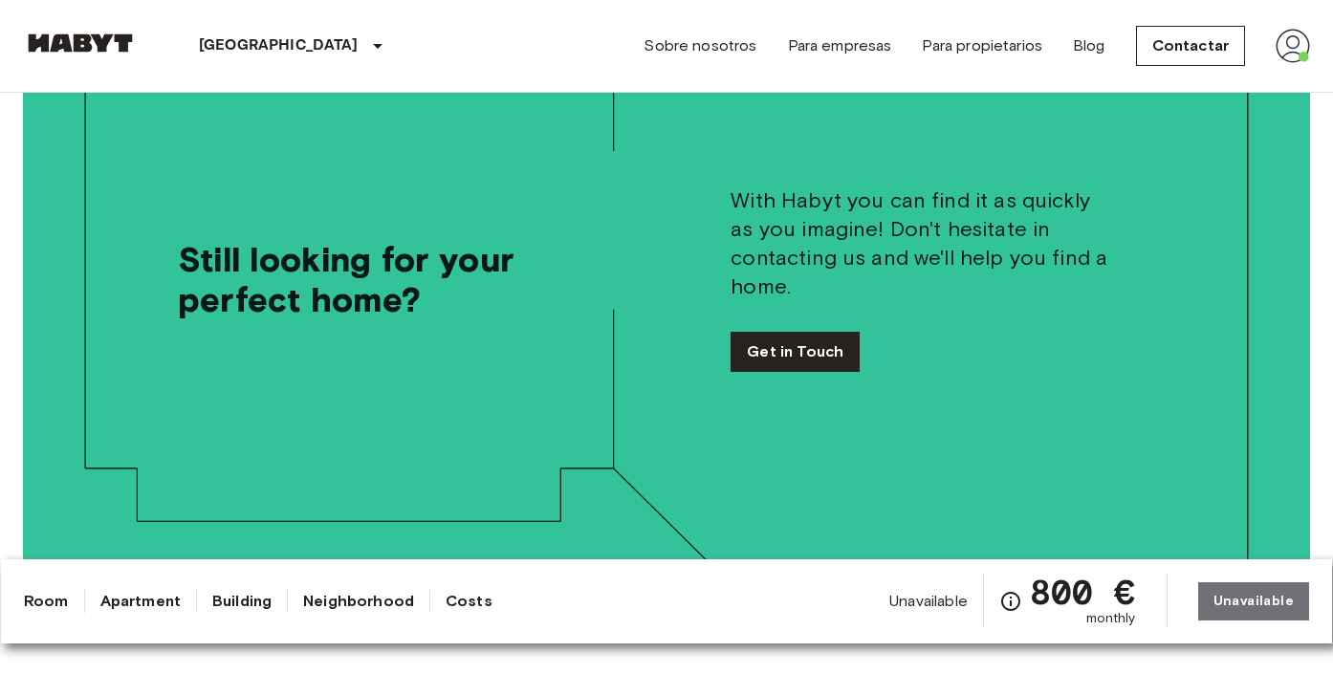
scroll to position [1675, 0]
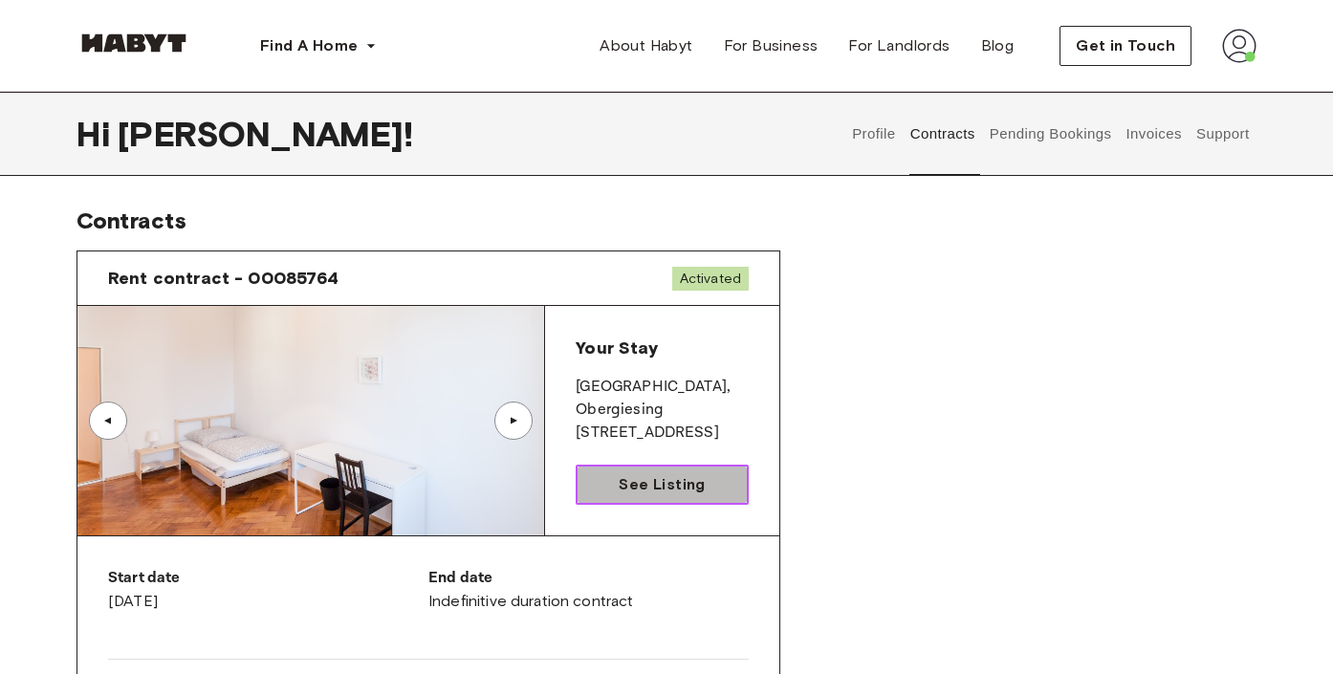
click at [650, 483] on span "See Listing" at bounding box center [662, 484] width 86 height 23
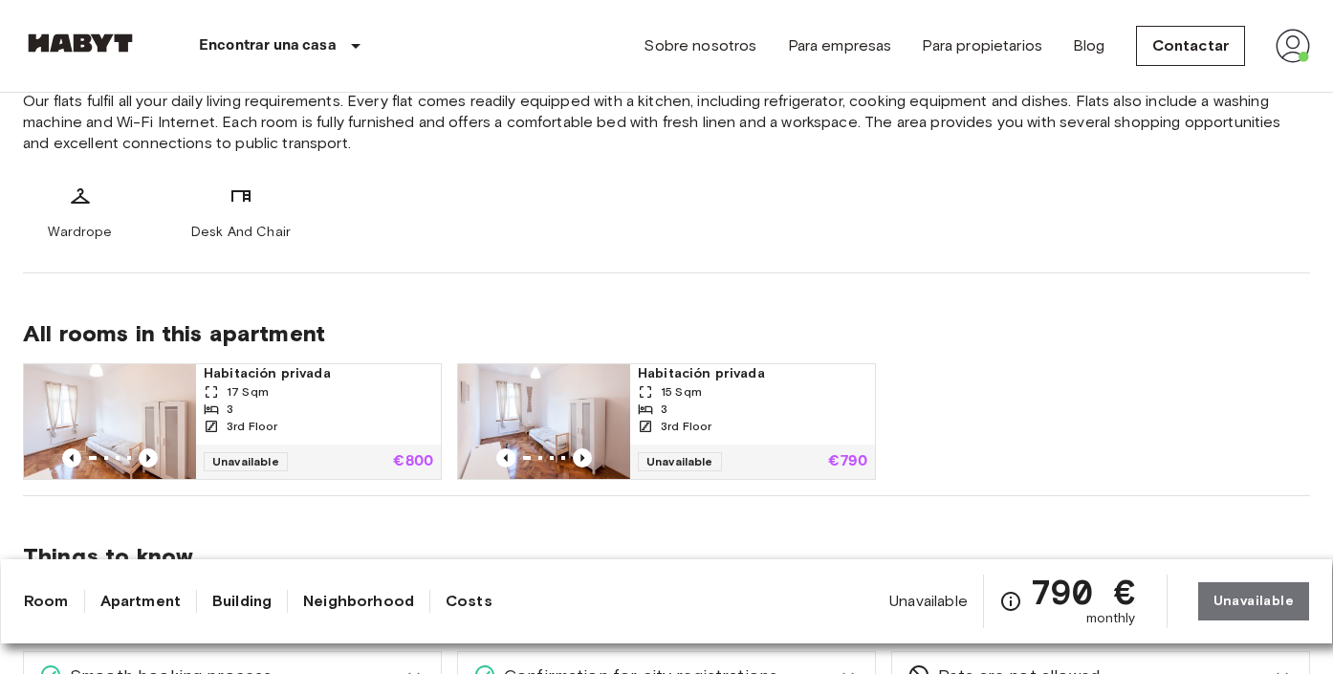
scroll to position [1113, 0]
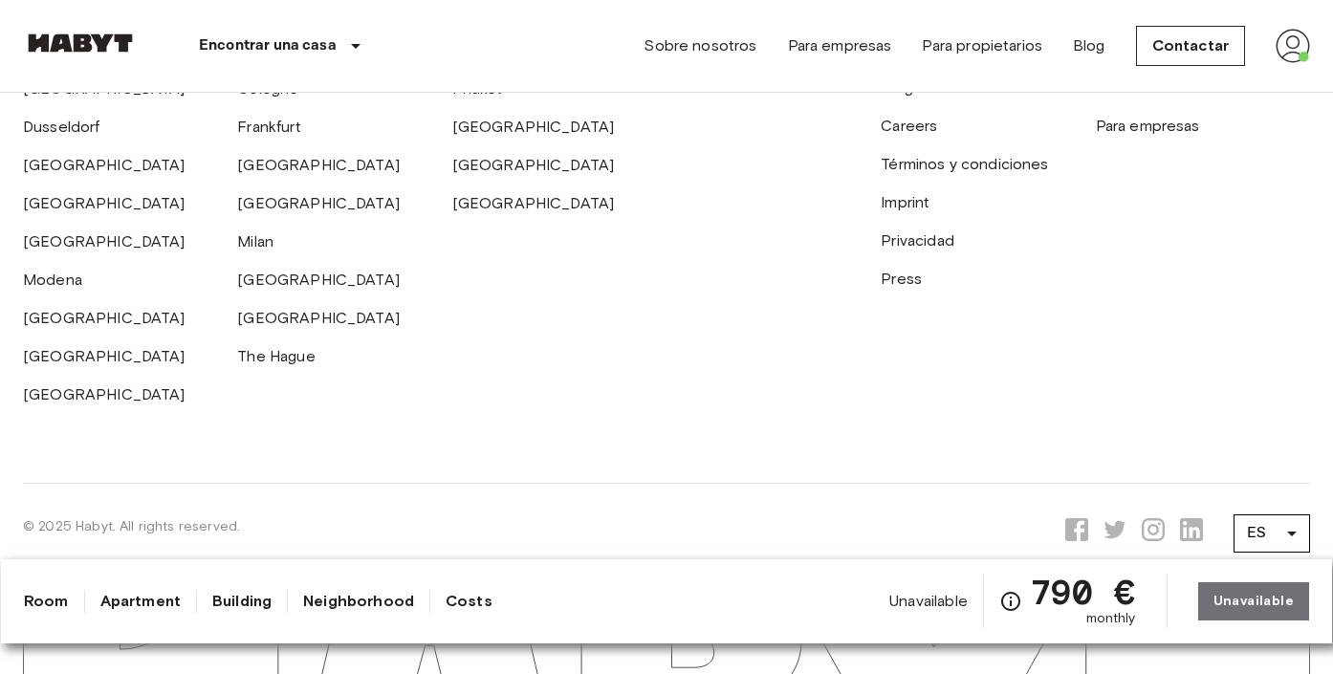
click at [57, 597] on link "Room" at bounding box center [46, 601] width 45 height 23
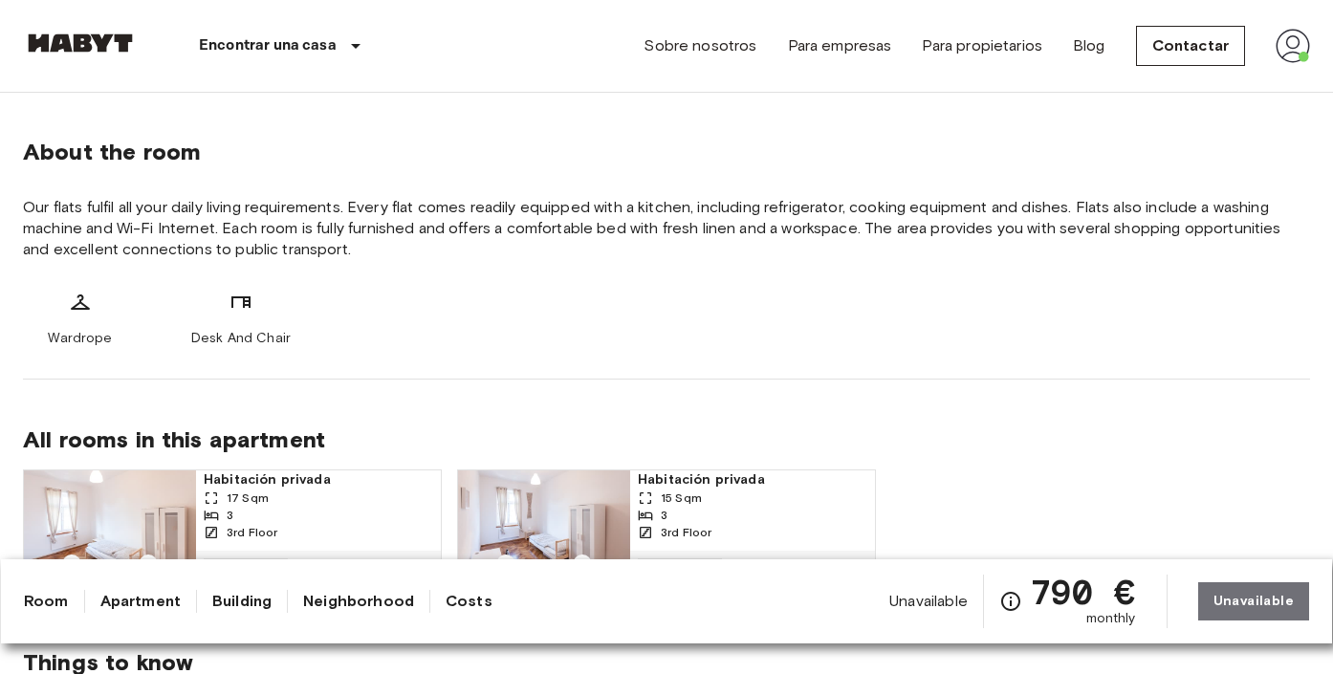
click at [149, 608] on link "Apartment" at bounding box center [140, 601] width 80 height 23
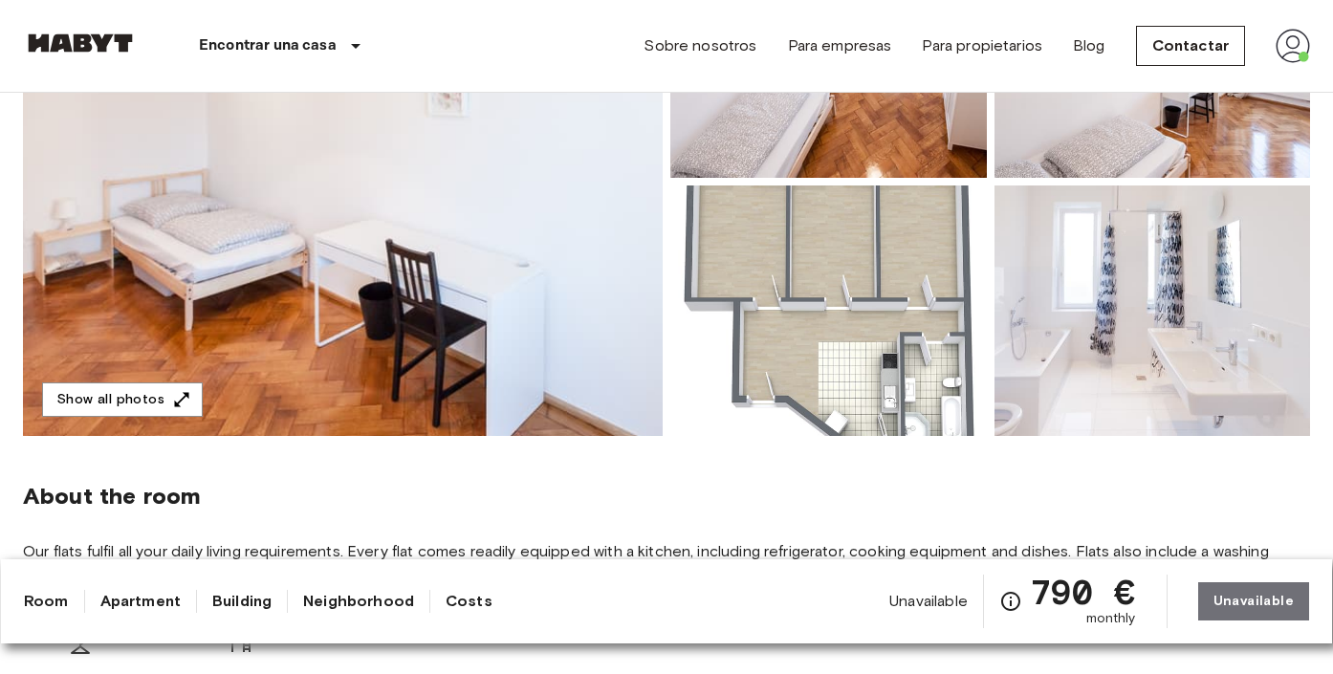
scroll to position [16, 0]
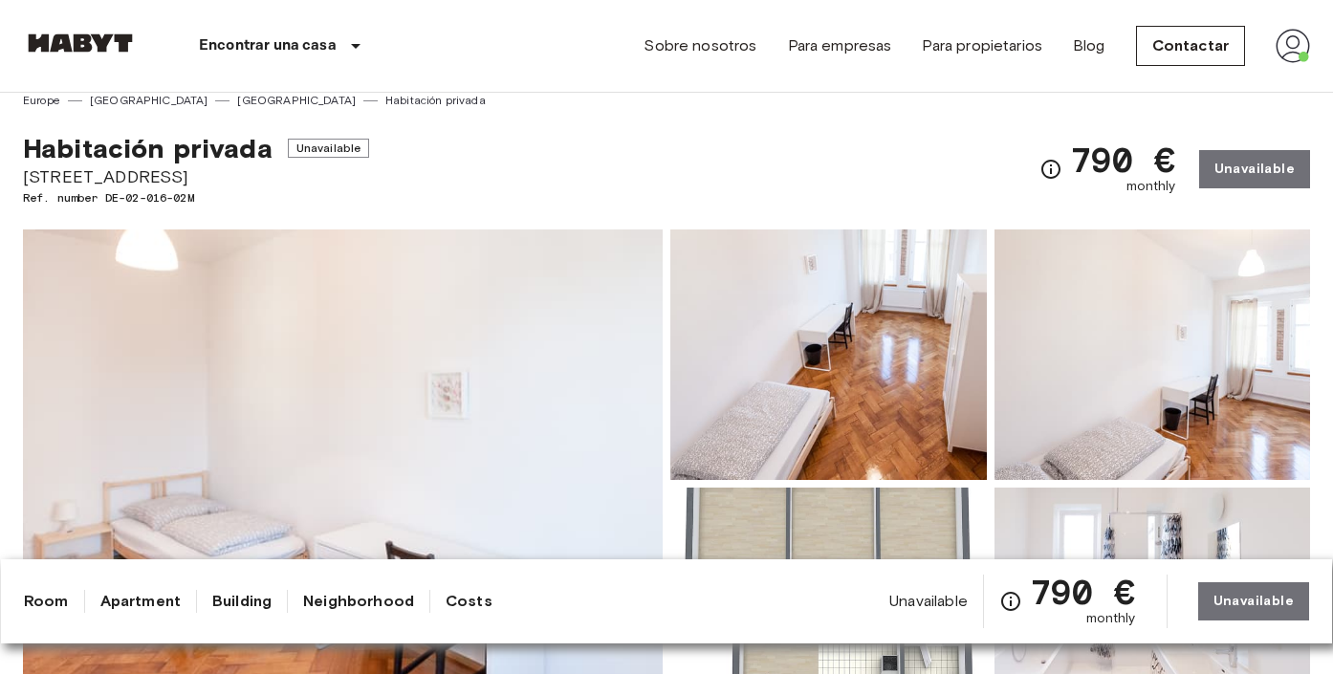
click at [225, 600] on link "Building" at bounding box center [241, 601] width 59 height 23
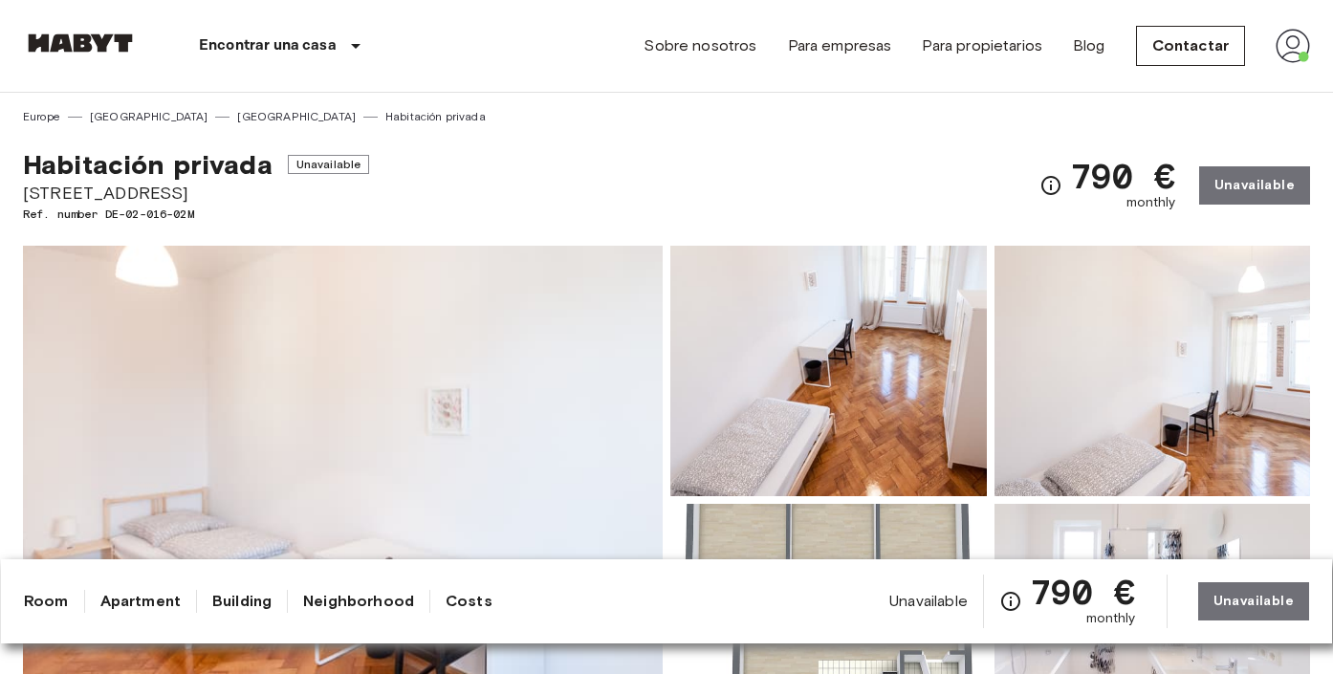
click at [217, 602] on link "Building" at bounding box center [241, 601] width 59 height 23
click at [341, 602] on link "Neighborhood" at bounding box center [358, 601] width 111 height 23
click at [464, 599] on link "Costs" at bounding box center [469, 601] width 47 height 23
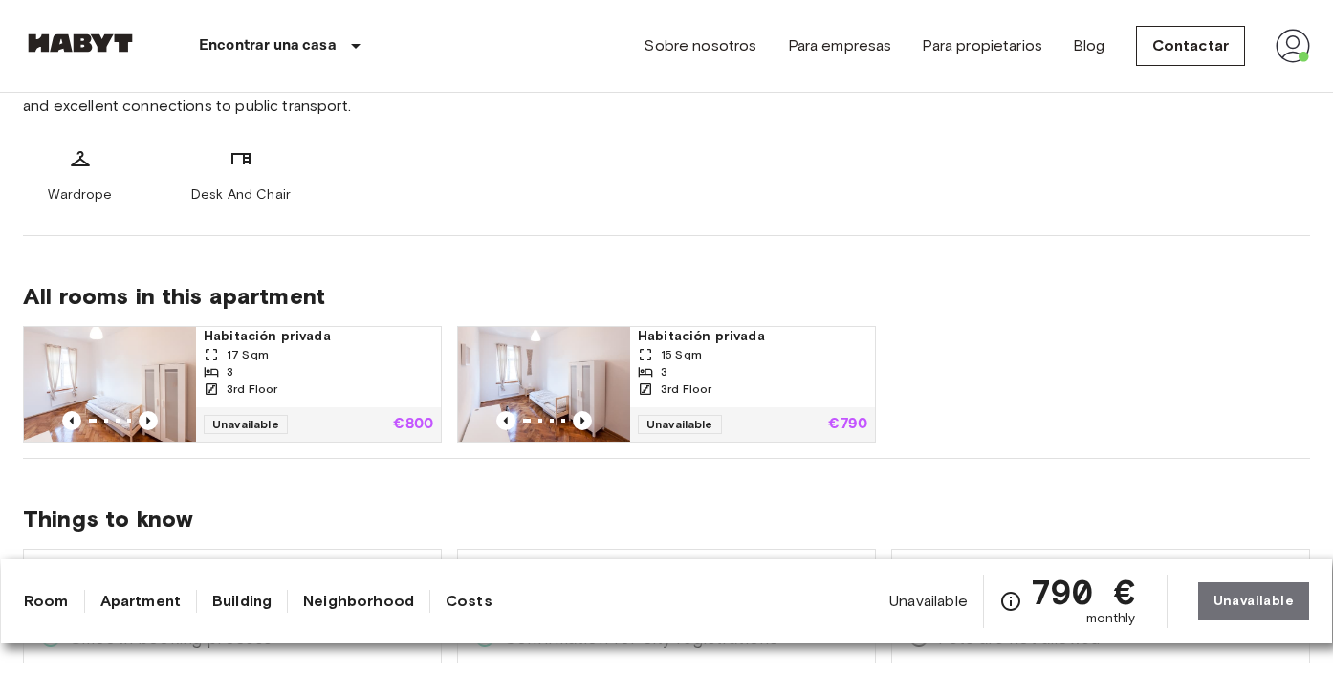
scroll to position [784, 0]
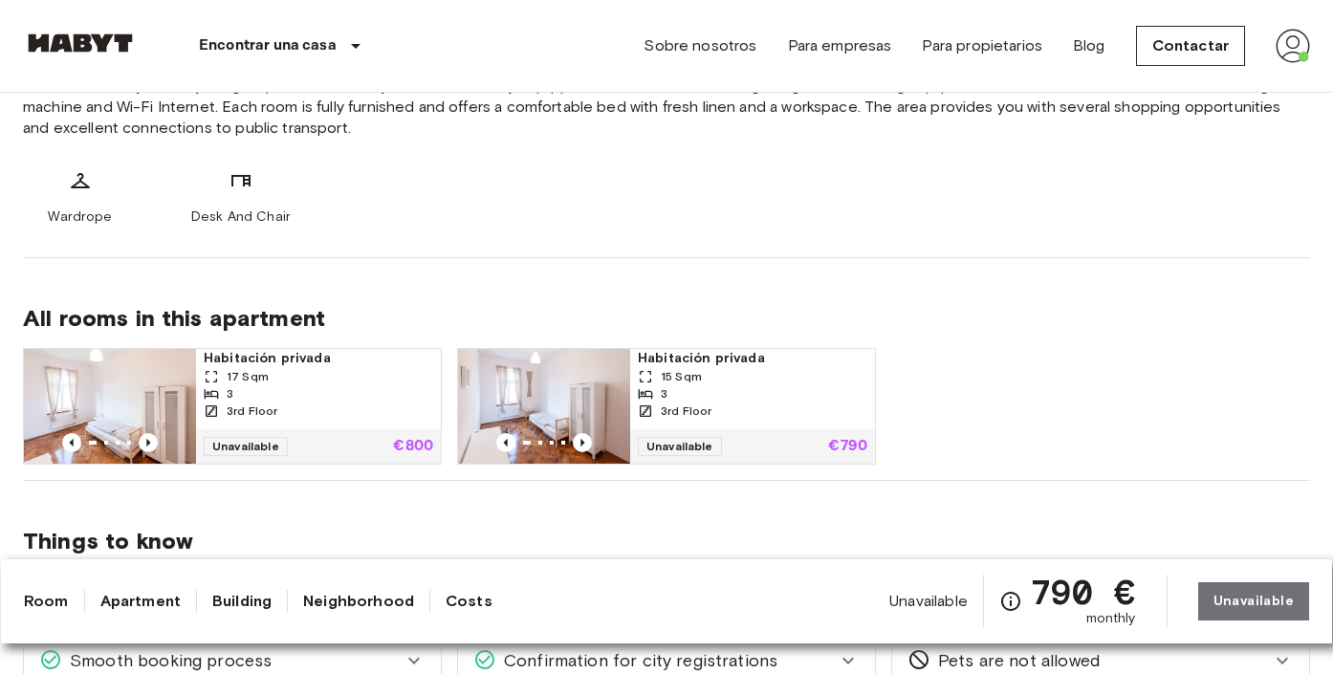
click at [241, 379] on span "17 Sqm" at bounding box center [248, 376] width 42 height 17
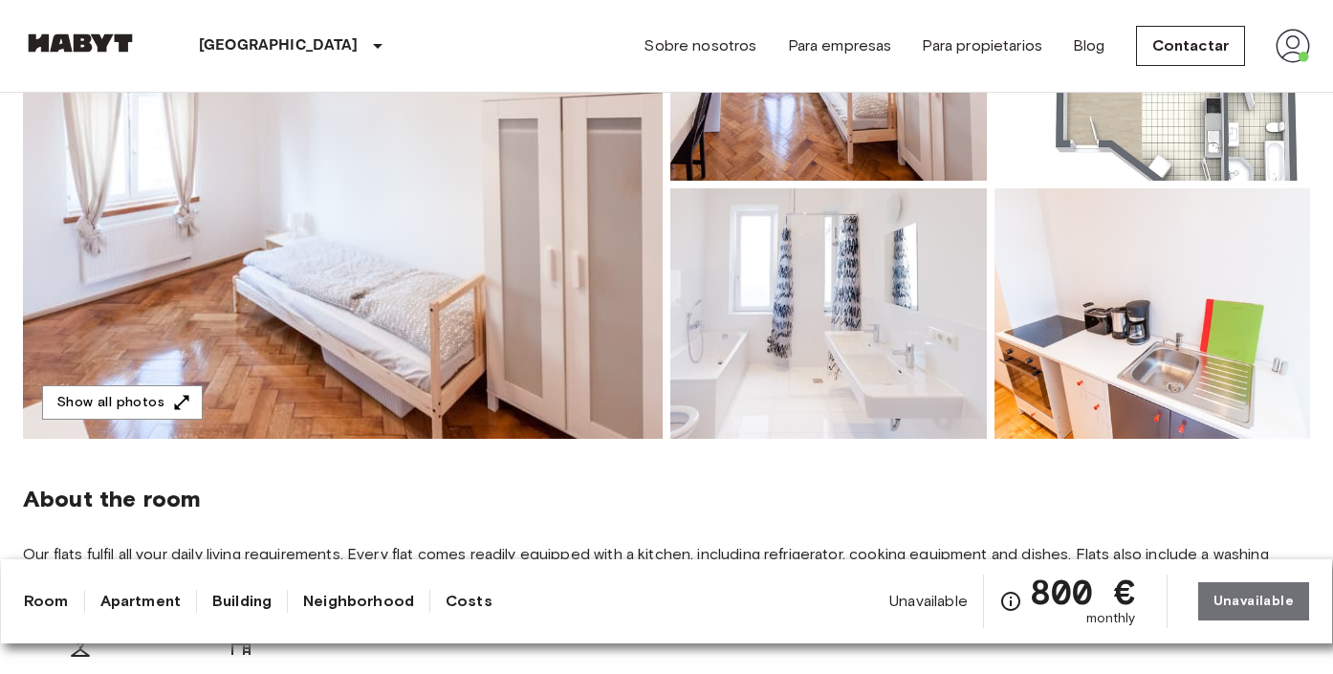
scroll to position [760, 0]
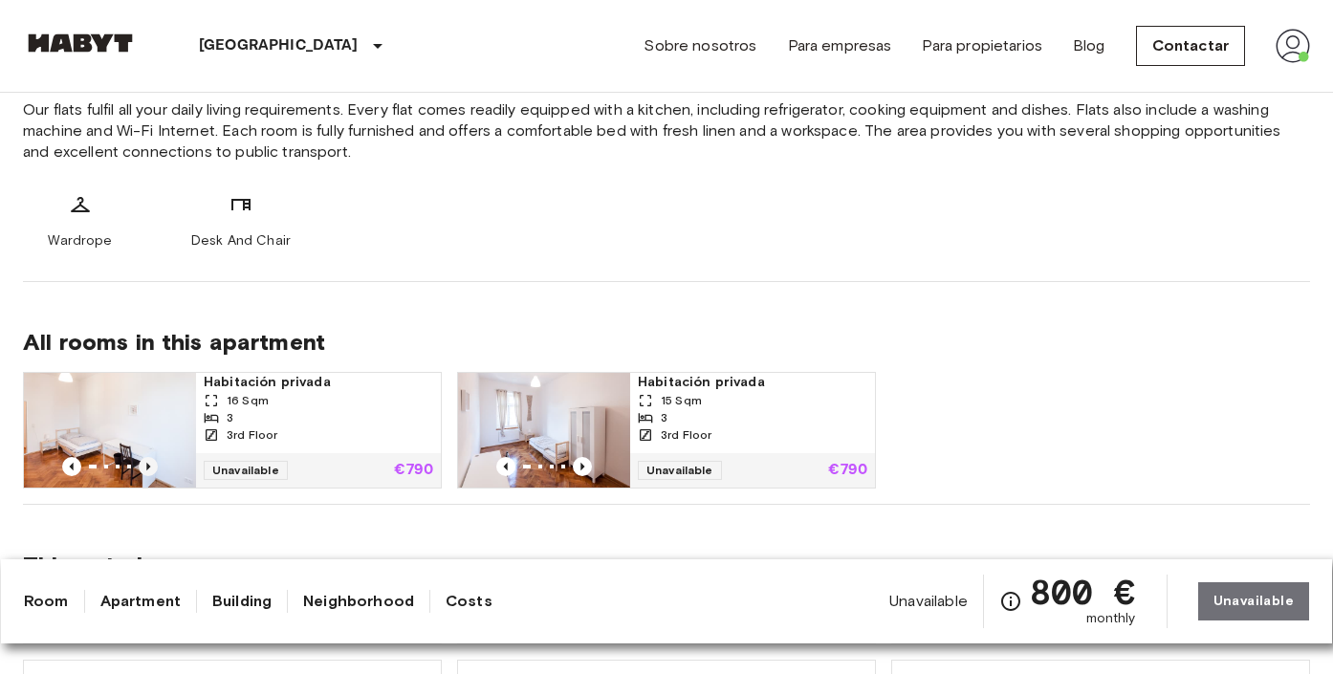
click at [149, 466] on icon "Previous image" at bounding box center [148, 467] width 4 height 8
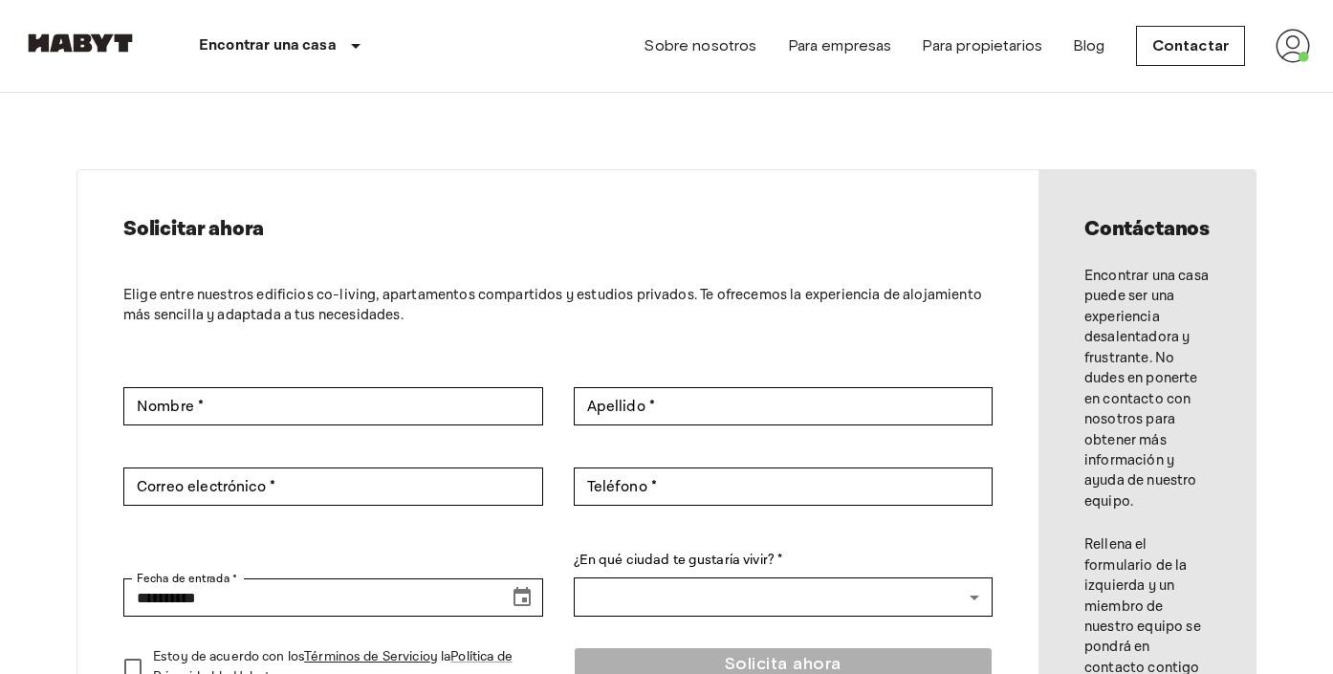
click at [1308, 48] on img at bounding box center [1293, 46] width 34 height 34
click at [1228, 77] on li "Perfil" at bounding box center [1222, 80] width 191 height 34
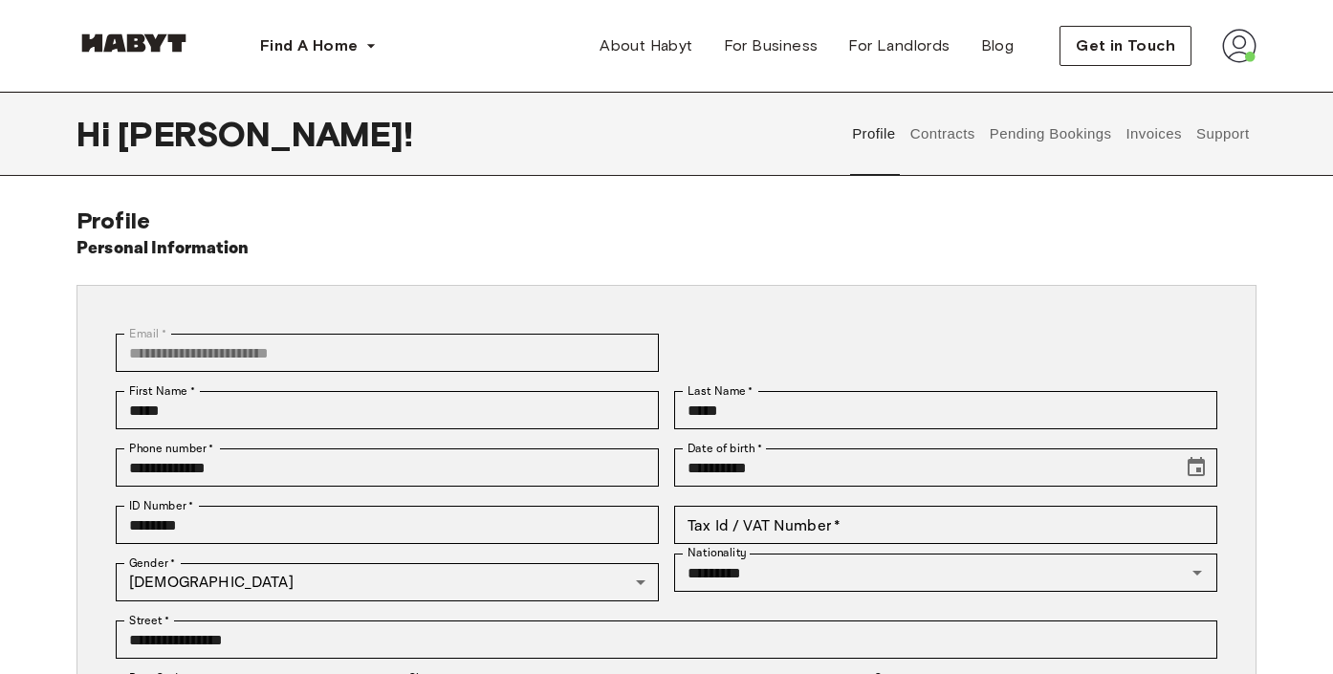
click at [1222, 137] on button "Support" at bounding box center [1223, 134] width 58 height 84
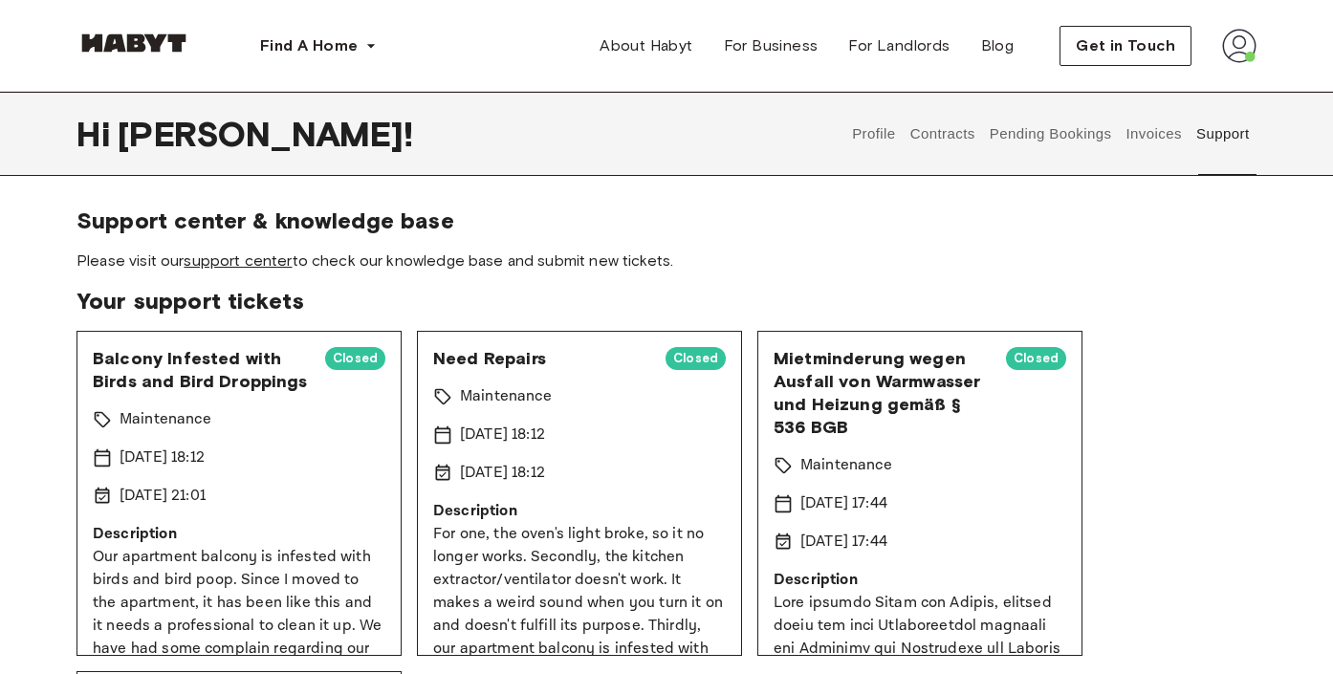
click at [248, 257] on link "support center" at bounding box center [238, 261] width 108 height 18
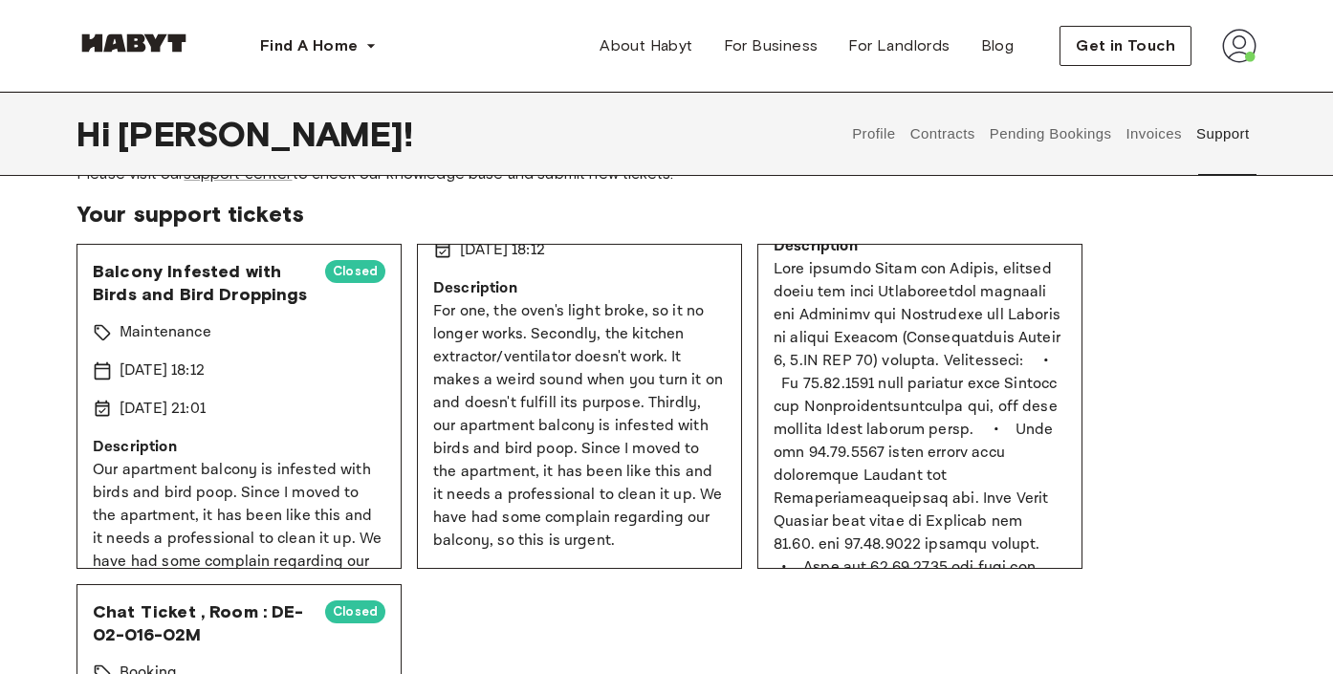
click at [171, 283] on span "Balcony Infested with Birds and Bird Droppings" at bounding box center [201, 283] width 217 height 46
click at [252, 497] on p "Our apartment balcony is infested with birds and bird poop. Since I moved to th…" at bounding box center [239, 528] width 293 height 138
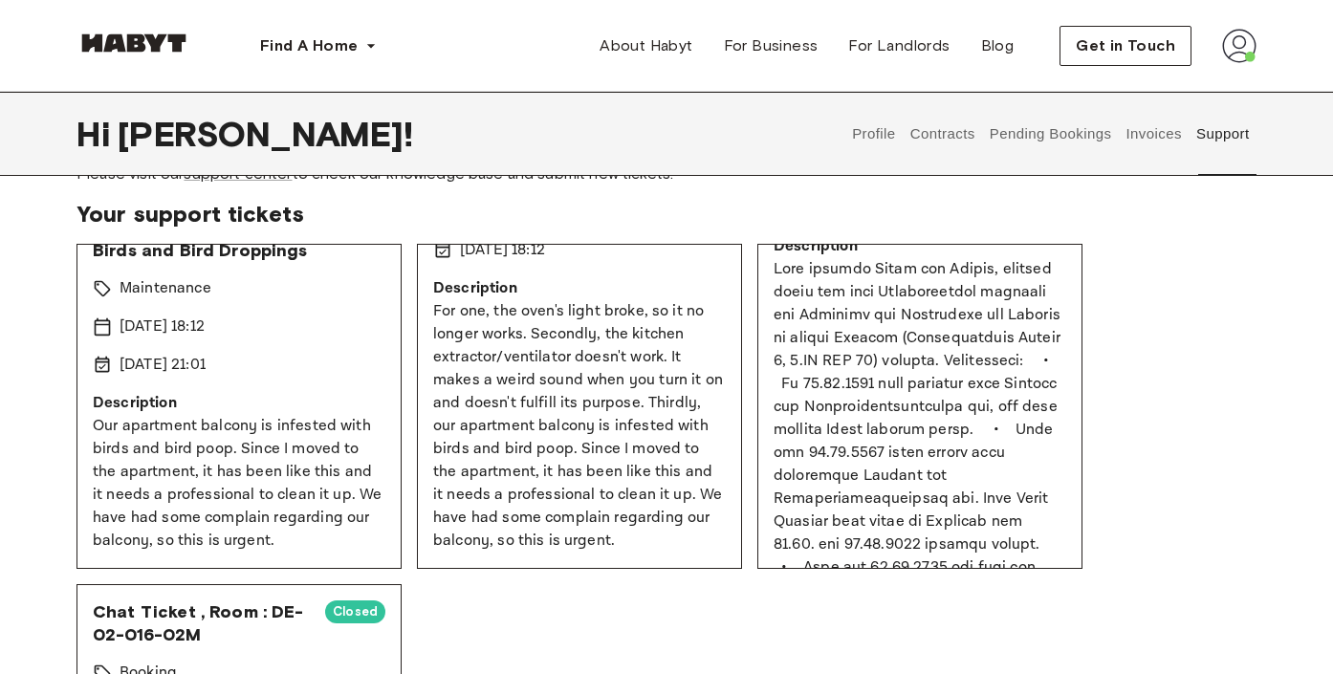
click at [208, 516] on p "Our apartment balcony is infested with birds and bird poop. Since I moved to th…" at bounding box center [239, 484] width 293 height 138
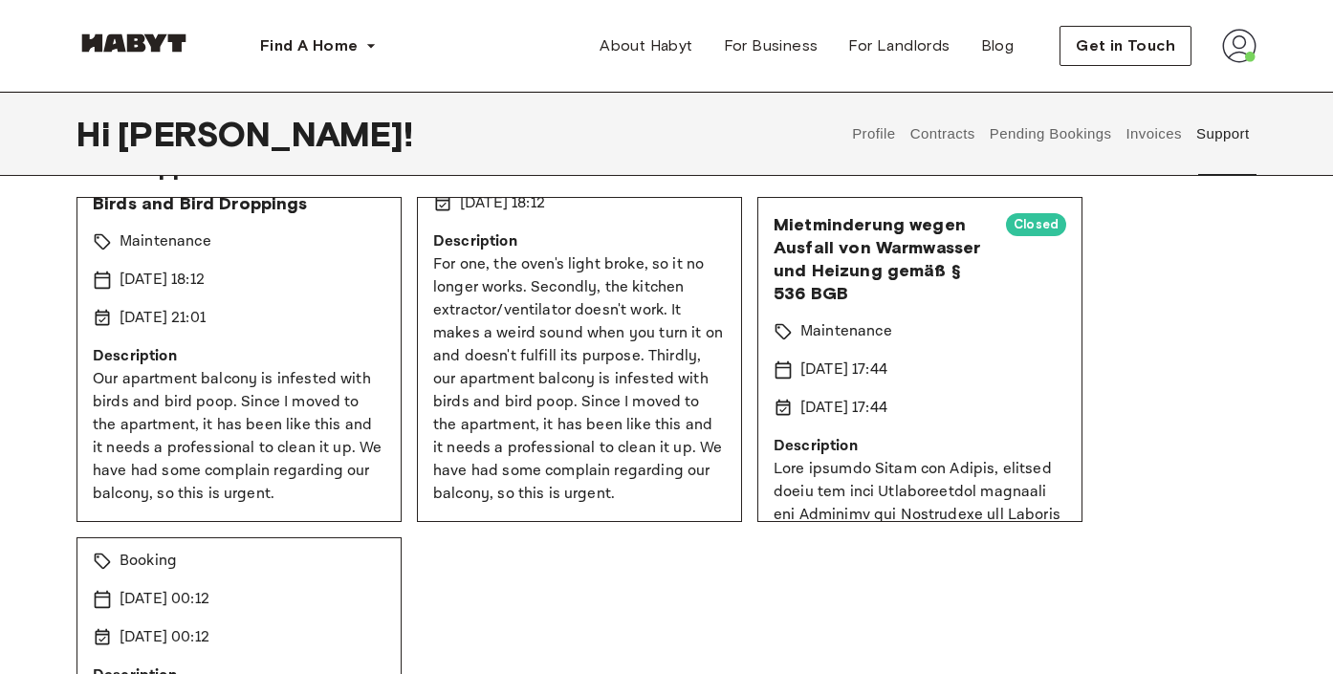
scroll to position [145, 0]
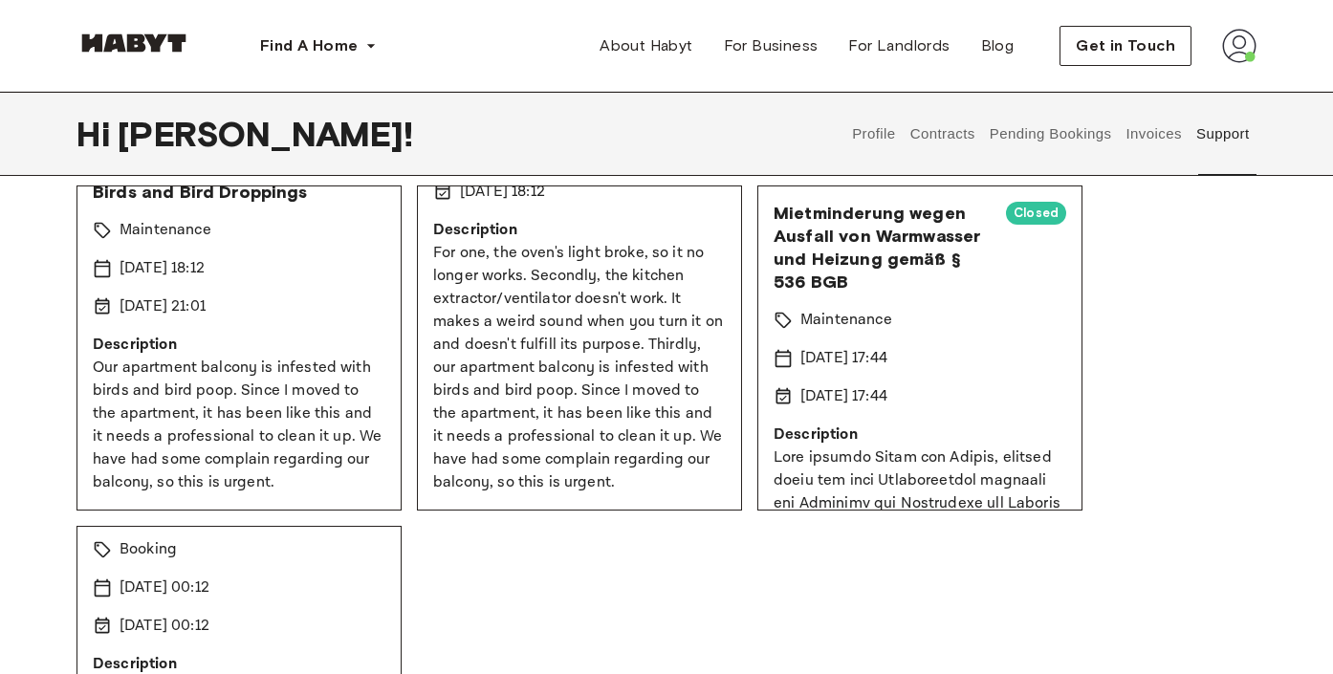
drag, startPoint x: 92, startPoint y: 362, endPoint x: 299, endPoint y: 494, distance: 246.5
click at [302, 495] on div "Balcony Infested with Birds and Bird Droppings Closed Maintenance [DATE] 18:12 …" at bounding box center [239, 348] width 325 height 325
copy p "Our apartment balcony is infested with birds and bird poop. Since I moved to th…"
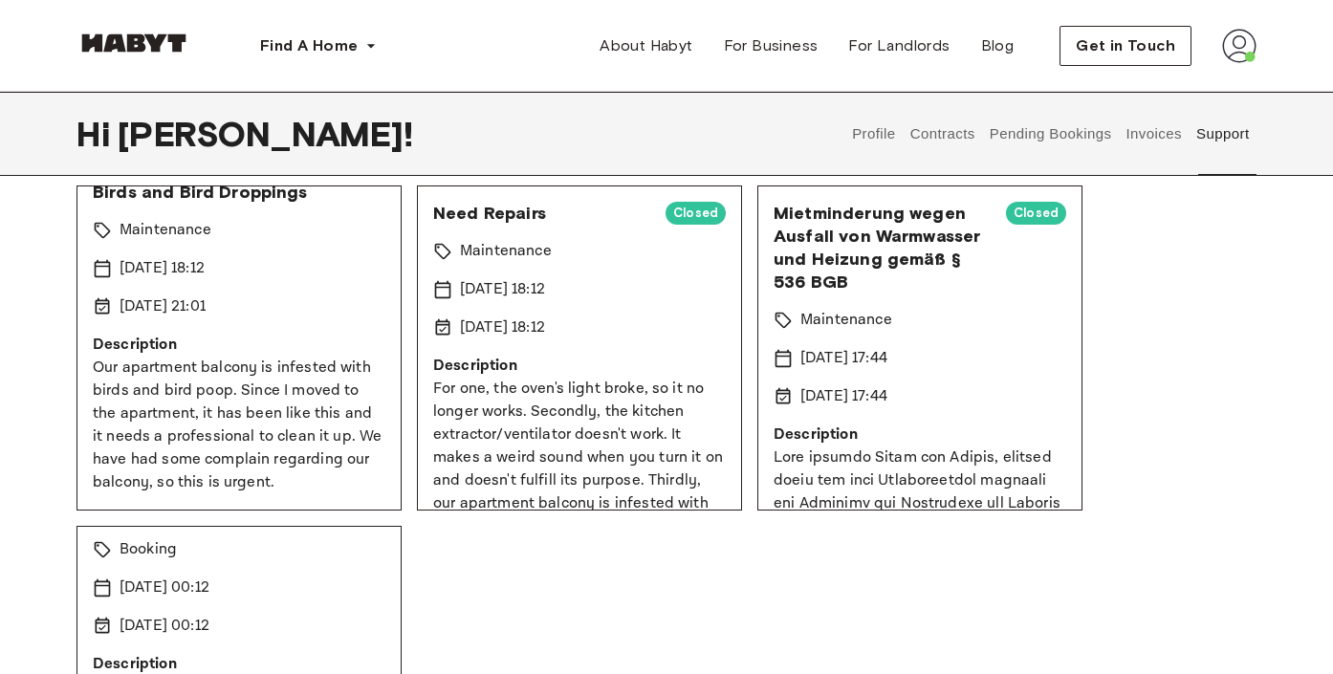
scroll to position [0, 0]
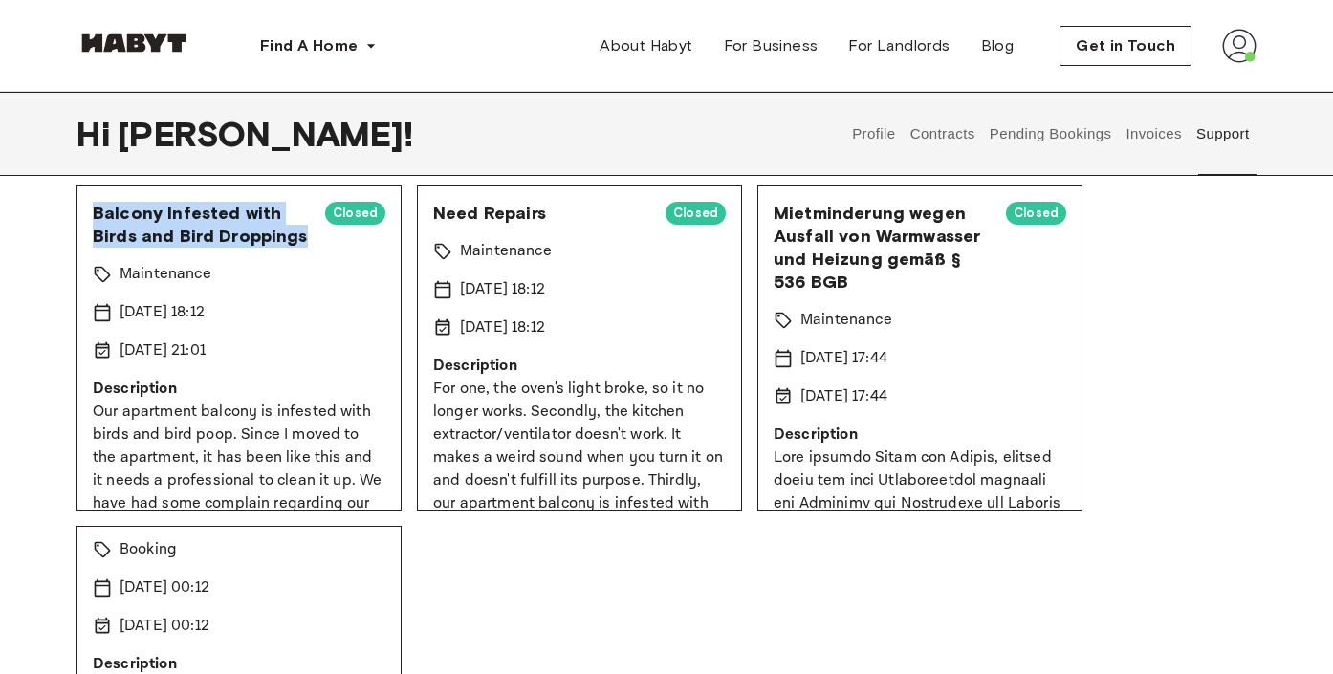
drag, startPoint x: 96, startPoint y: 210, endPoint x: 304, endPoint y: 245, distance: 211.3
click at [304, 245] on span "Balcony Infested with Birds and Bird Droppings" at bounding box center [201, 225] width 217 height 46
copy span "Balcony Infested with Birds and Bird Droppings"
click at [147, 427] on p "Our apartment balcony is infested with birds and bird poop. Since I moved to th…" at bounding box center [239, 470] width 293 height 138
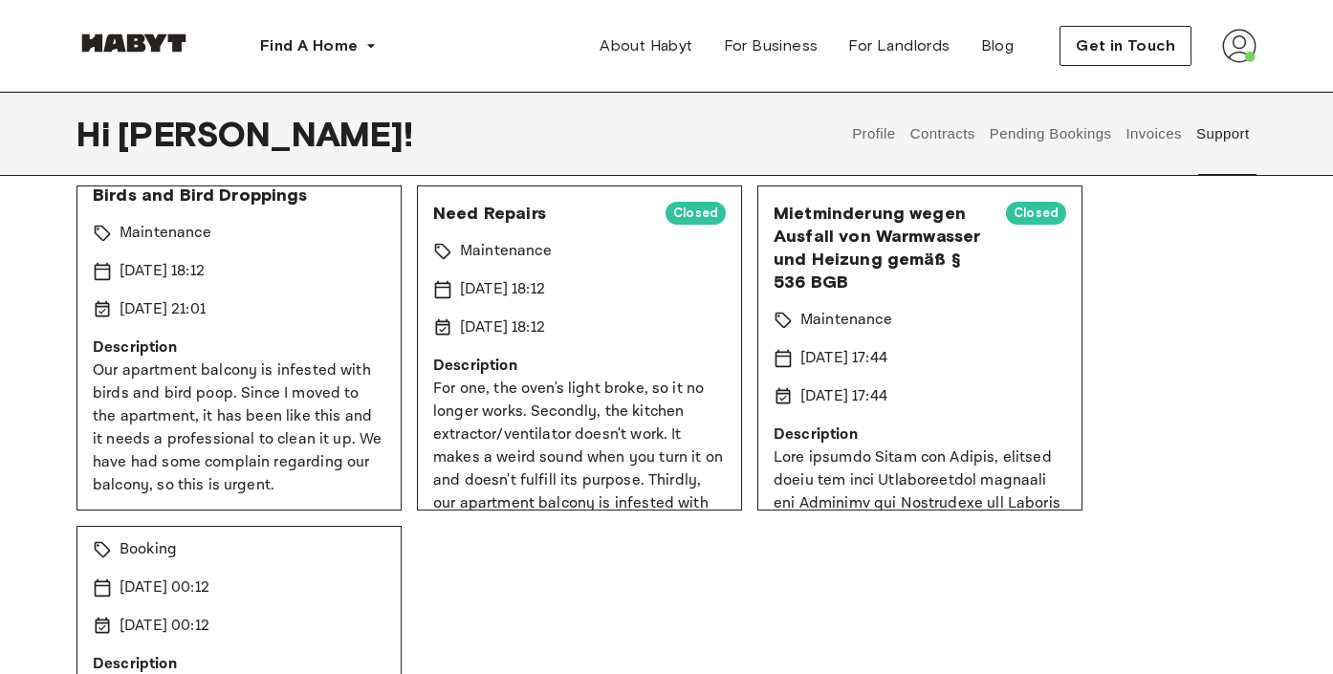
drag, startPoint x: 95, startPoint y: 370, endPoint x: 272, endPoint y: 479, distance: 207.8
click at [272, 479] on p "Our apartment balcony is infested with birds and bird poop. Since I moved to th…" at bounding box center [239, 429] width 293 height 138
copy p "Our apartment balcony is infested with birds and bird poop. Since I moved to th…"
